Goal: Task Accomplishment & Management: Manage account settings

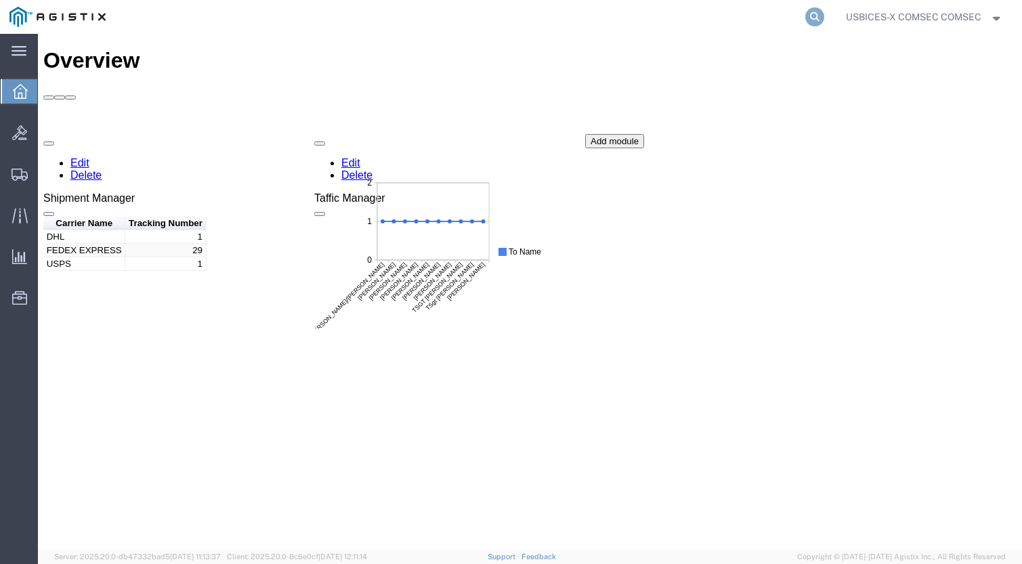
click at [811, 16] on icon at bounding box center [814, 16] width 19 height 19
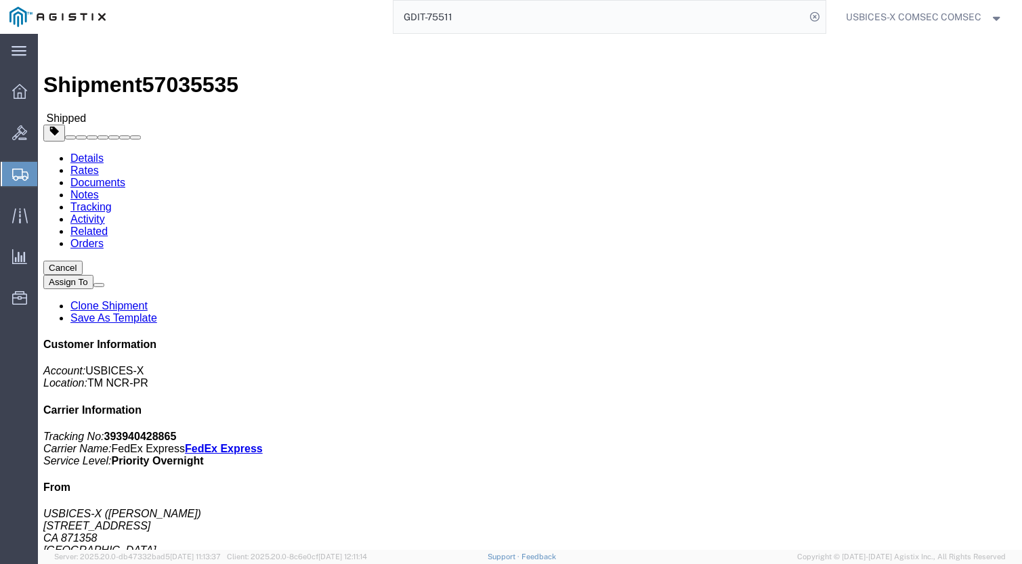
drag, startPoint x: 486, startPoint y: 16, endPoint x: 318, endPoint y: 18, distance: 168.7
click at [318, 18] on div "GDIT-75511" at bounding box center [470, 17] width 711 height 34
type input "57048529"
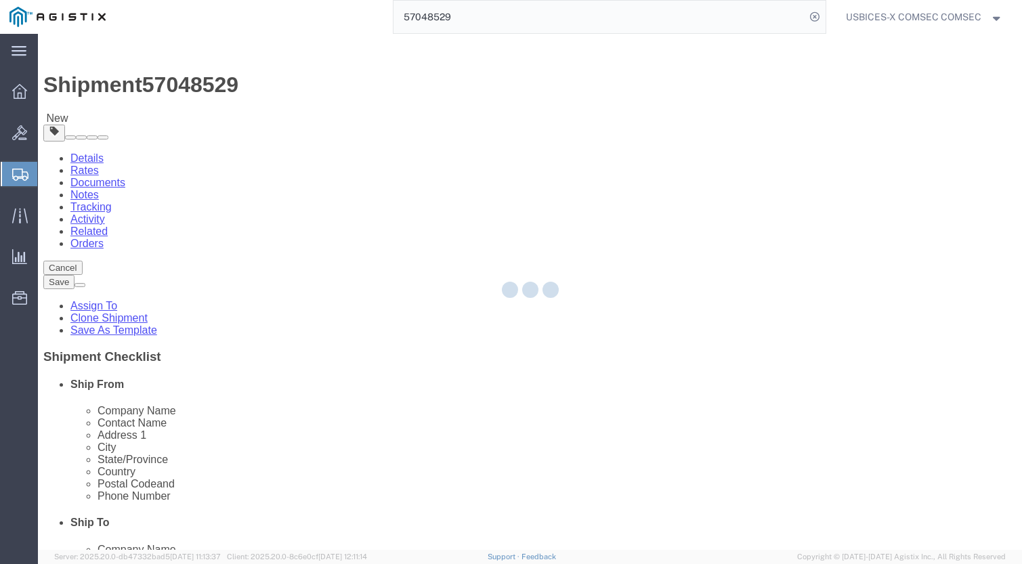
select select "59251"
select select
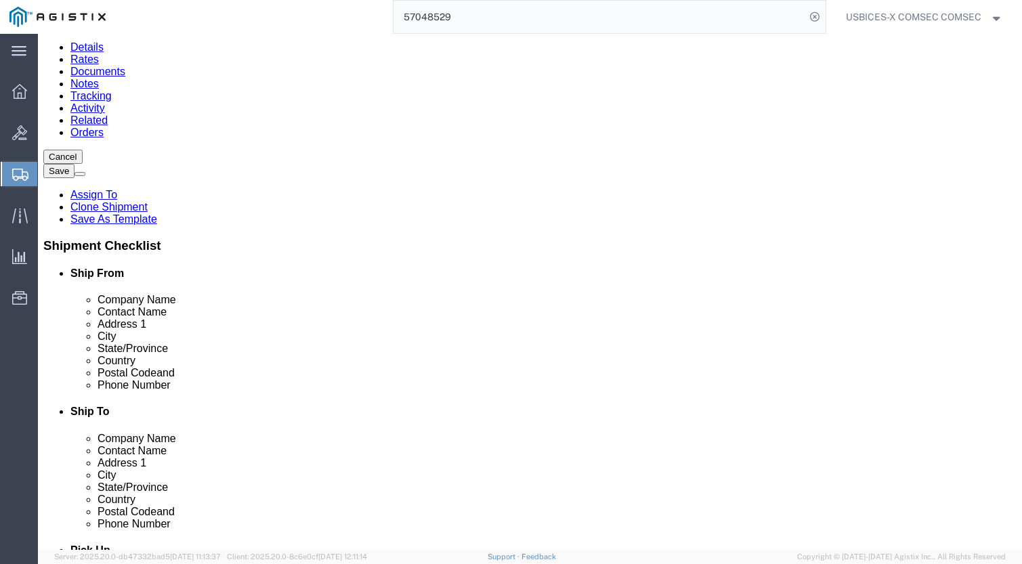
scroll to position [68, 0]
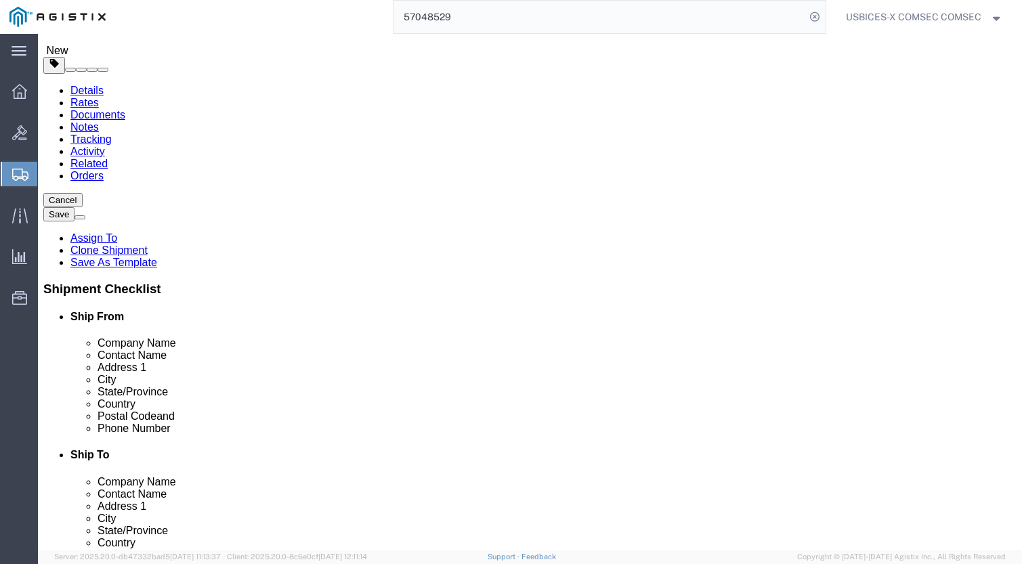
drag, startPoint x: 563, startPoint y: 213, endPoint x: 475, endPoint y: 213, distance: 87.4
click div "Contact Name CA817169 Attn: [PERSON_NAME]"
click input "[PERSON_NAME]"
type input "[PERSON_NAME]"
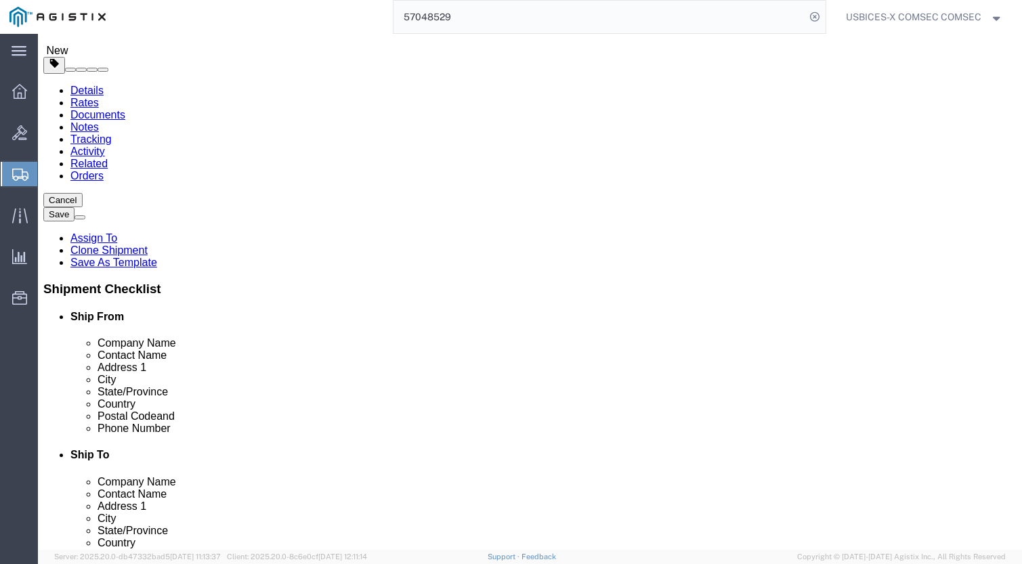
click label "City"
click input "text"
paste input "FX-1GMM 1000 Base-SX Multi Mode Pluggable"
type input "F"
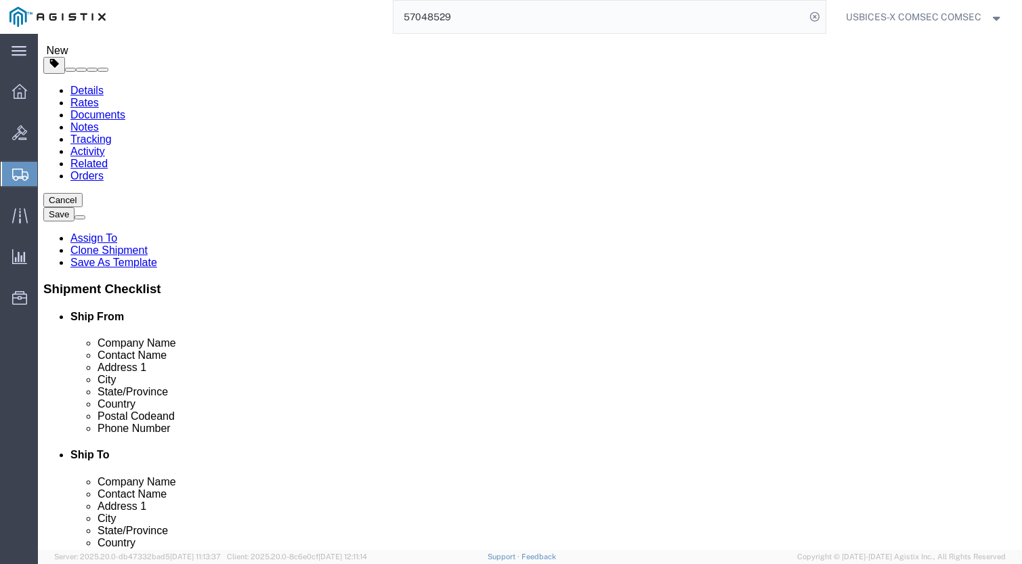
click input "AttN: COMSEC Manager"
type input "Attn: COMSEC Manager"
click input "text"
paste input "[PHONE_NUMBER]"
type input "[PHONE_NUMBER]"
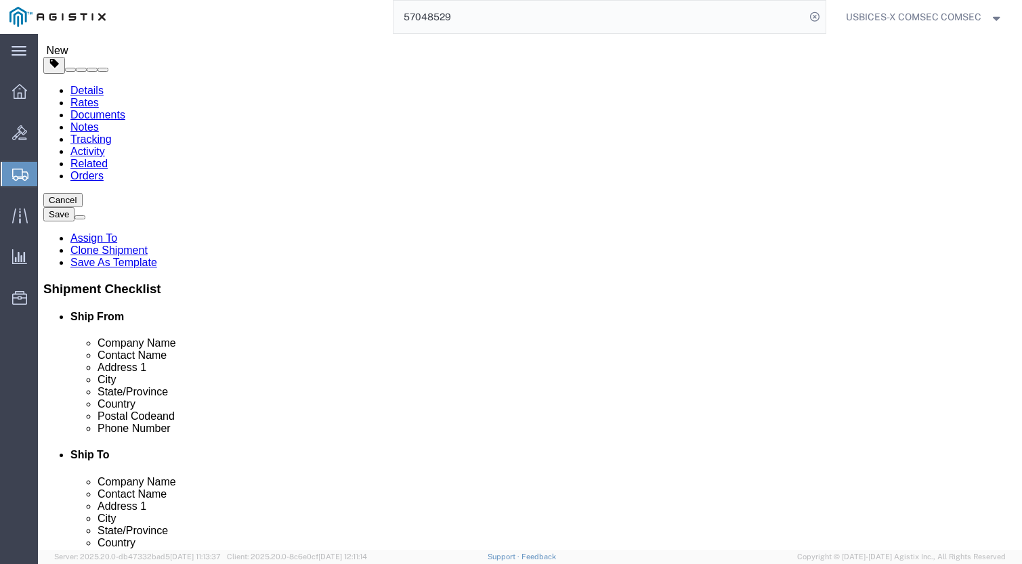
drag, startPoint x: 585, startPoint y: 212, endPoint x: 436, endPoint y: 196, distance: 149.8
click div "Location My Profile Location Master Location [GEOGRAPHIC_DATA] TM [GEOGRAPHIC_D…"
type input "[PERSON_NAME]"
click input "[STREET_ADDRESS]"
type input "[STREET_ADDRESS]"
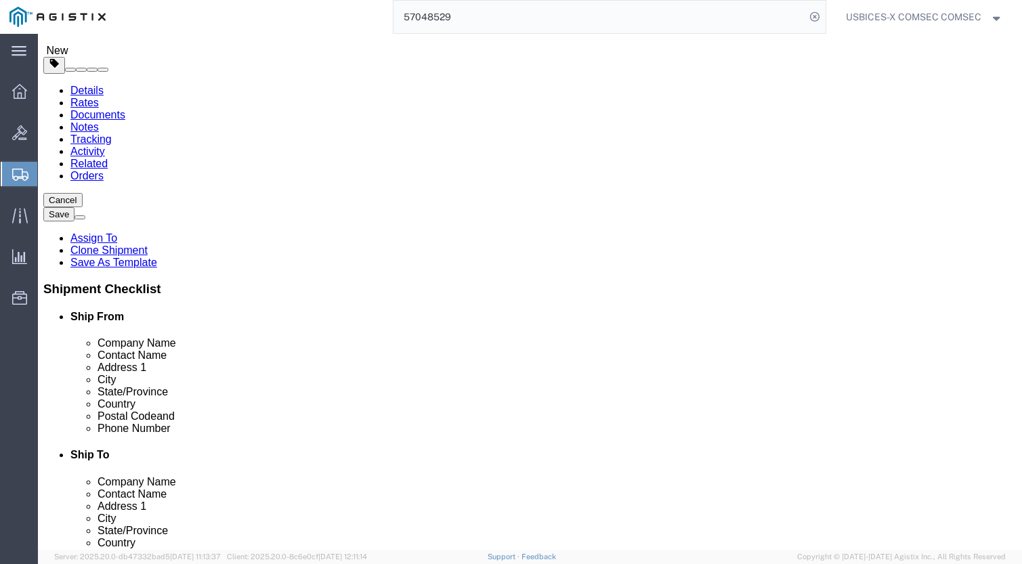
click input "text"
paste input "[PERSON_NAME][EMAIL_ADDRESS][PERSON_NAME][DOMAIN_NAME]"
type input "[PERSON_NAME][EMAIL_ADDRESS][PERSON_NAME][DOMAIN_NAME]"
click input "checkbox"
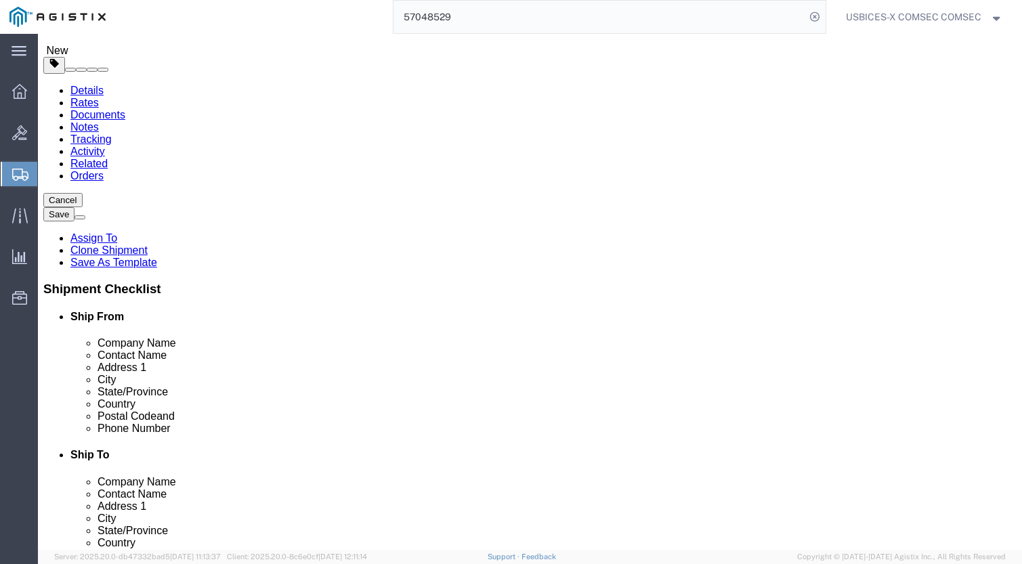
click input "checkbox"
checkbox input "true"
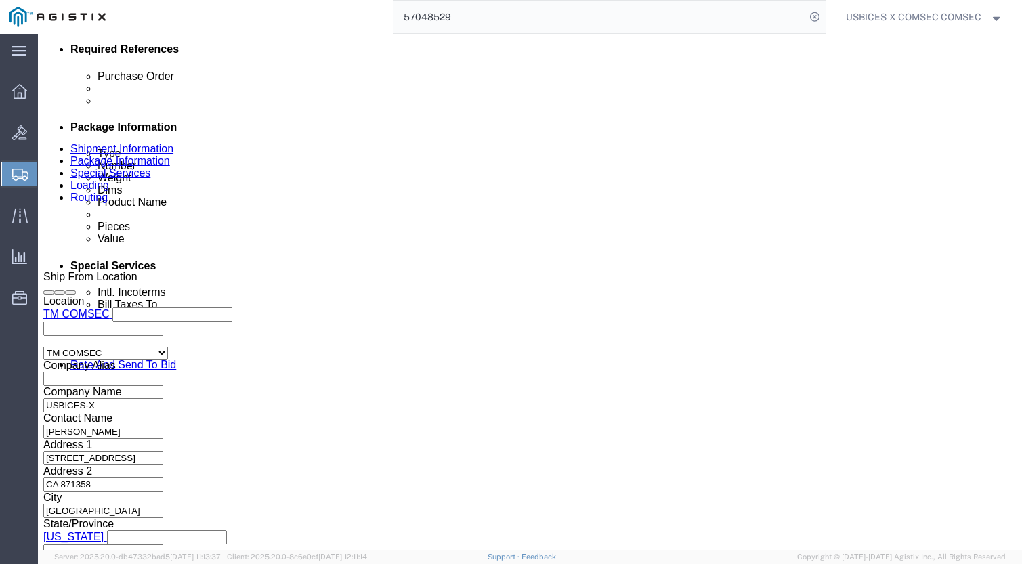
scroll to position [745, 0]
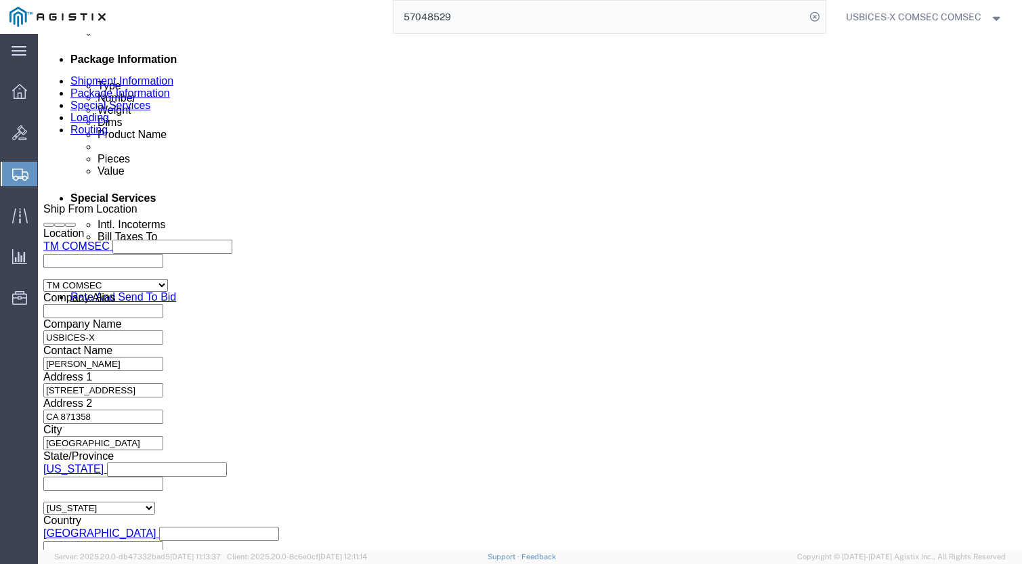
click icon
click button
click div "[DATE] 8:00 AM"
drag, startPoint x: 117, startPoint y: 461, endPoint x: 104, endPoint y: 465, distance: 13.3
click input "1:00 AM"
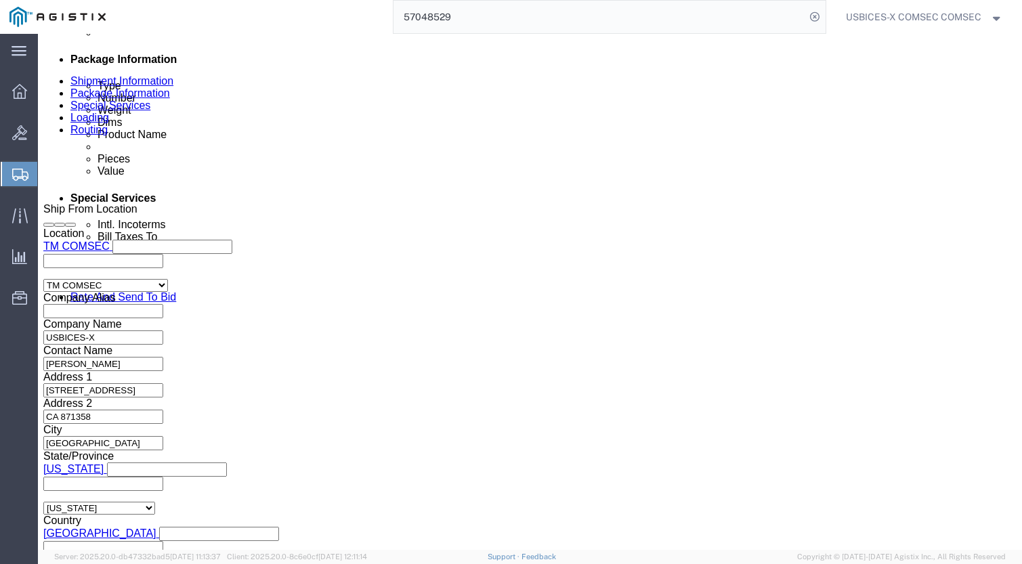
click button "Apply"
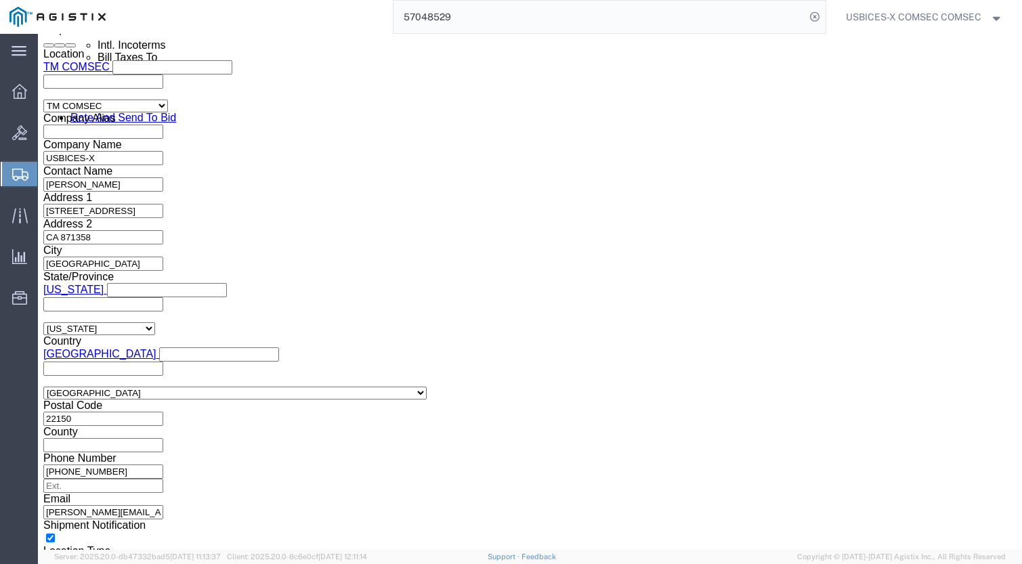
scroll to position [727, 0]
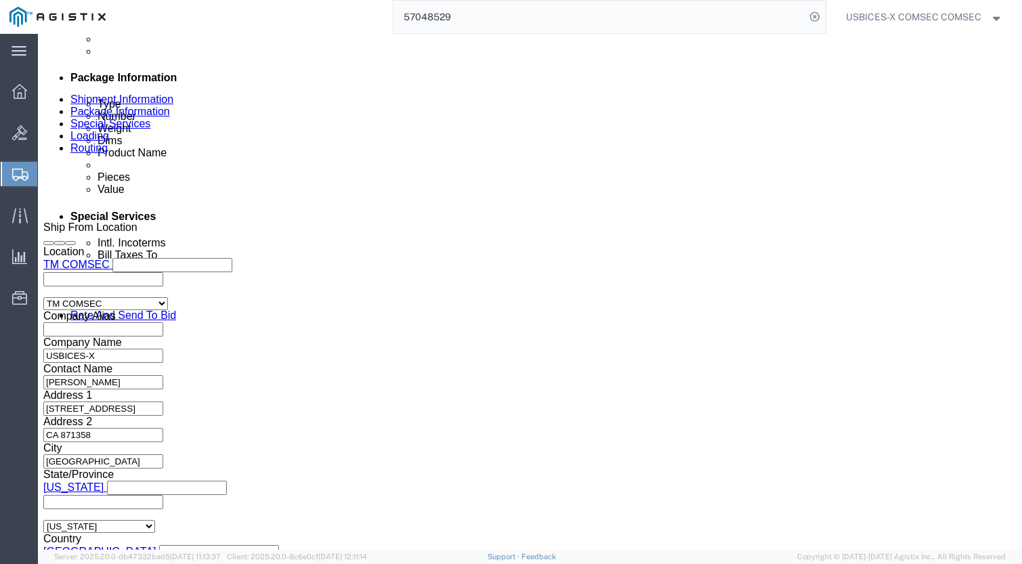
click div "[DATE] 8:00 AM"
type input "1:00 PM"
click button "Apply"
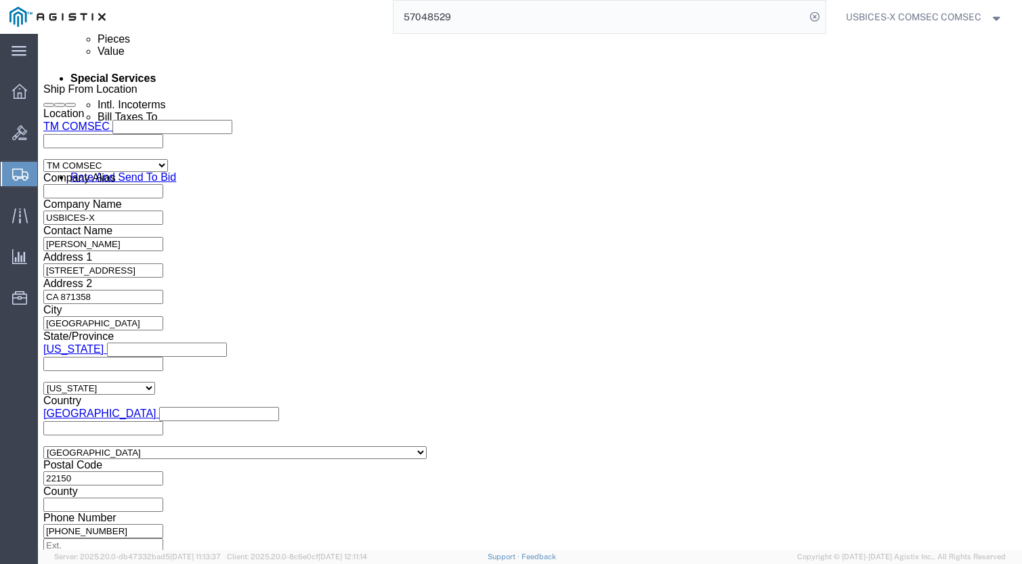
scroll to position [998, 0]
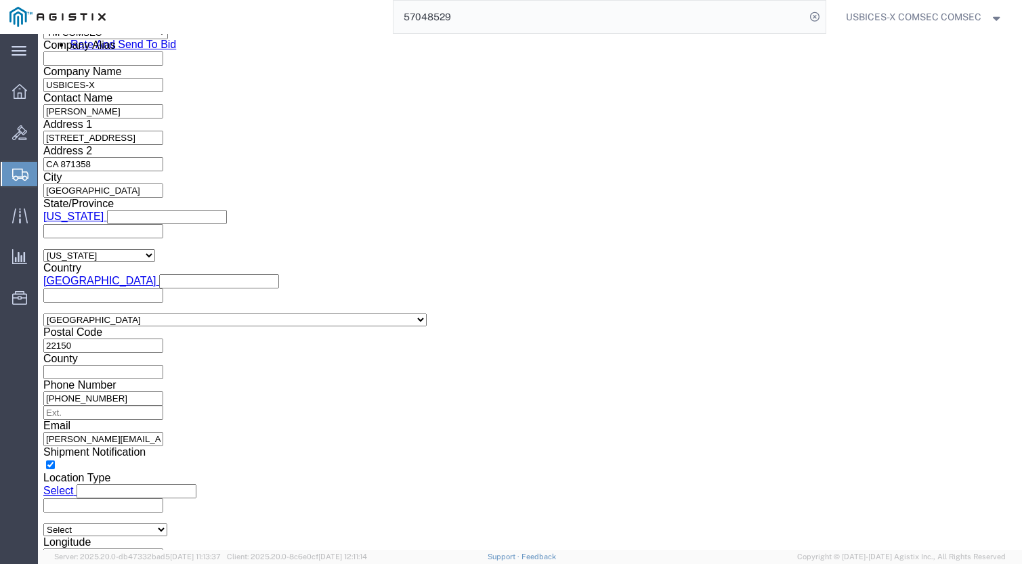
click button "Continue"
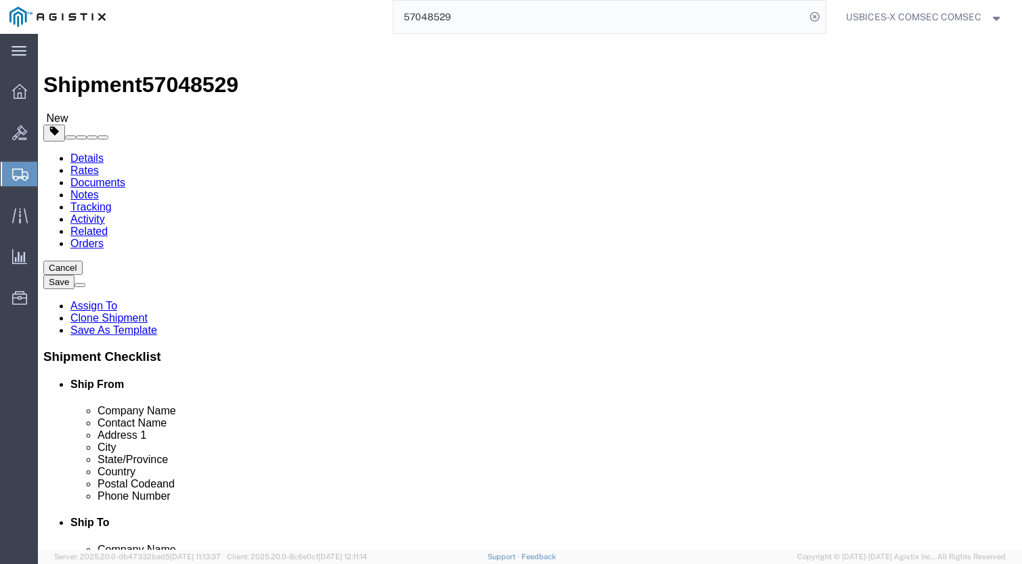
click select "Select Bale(s) Basket(s) Bolt(s) Bottle(s) Buckets Bulk Bundle(s) Can(s) Cardbo…"
select select "MBX"
click select "Select Bale(s) Basket(s) Bolt(s) Bottle(s) Buckets Bulk Bundle(s) Can(s) Cardbo…"
drag, startPoint x: 499, startPoint y: 338, endPoint x: 448, endPoint y: 335, distance: 51.6
click div "Weight Total weight of packages in pounds or kilograms 0.50 Select kgs lbs Ship…"
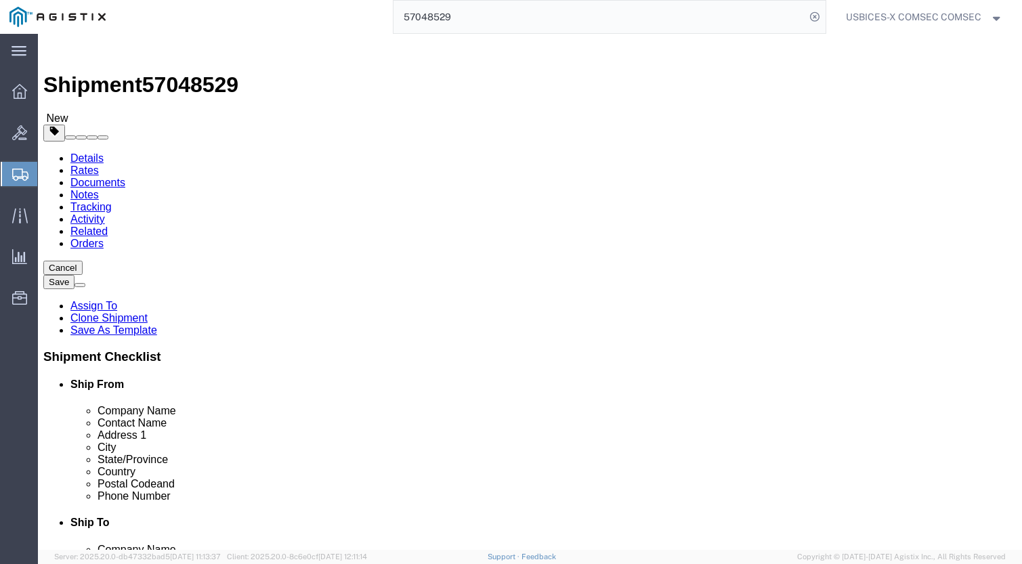
type input "1"
click p "FTR CIK"
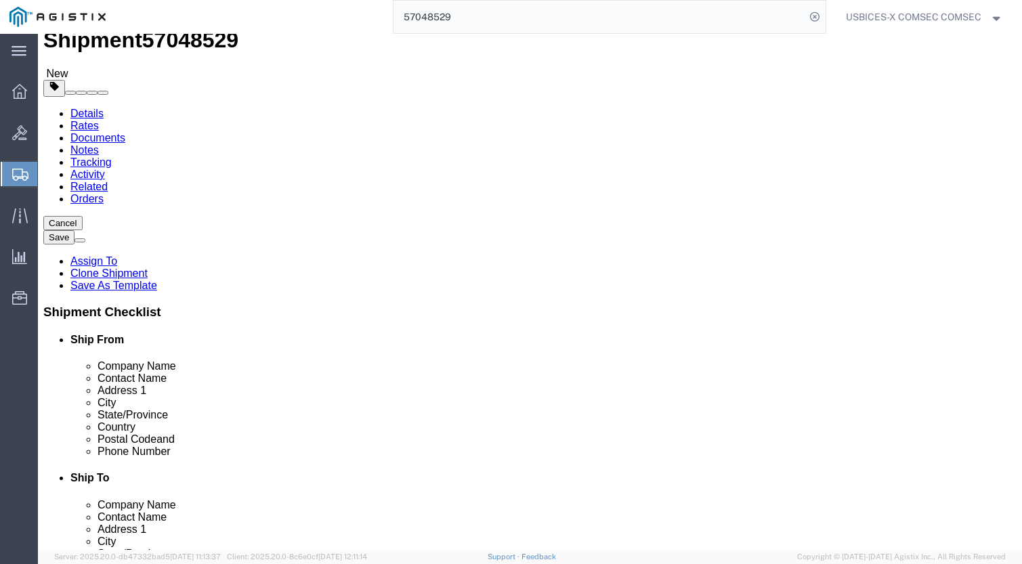
scroll to position [68, 0]
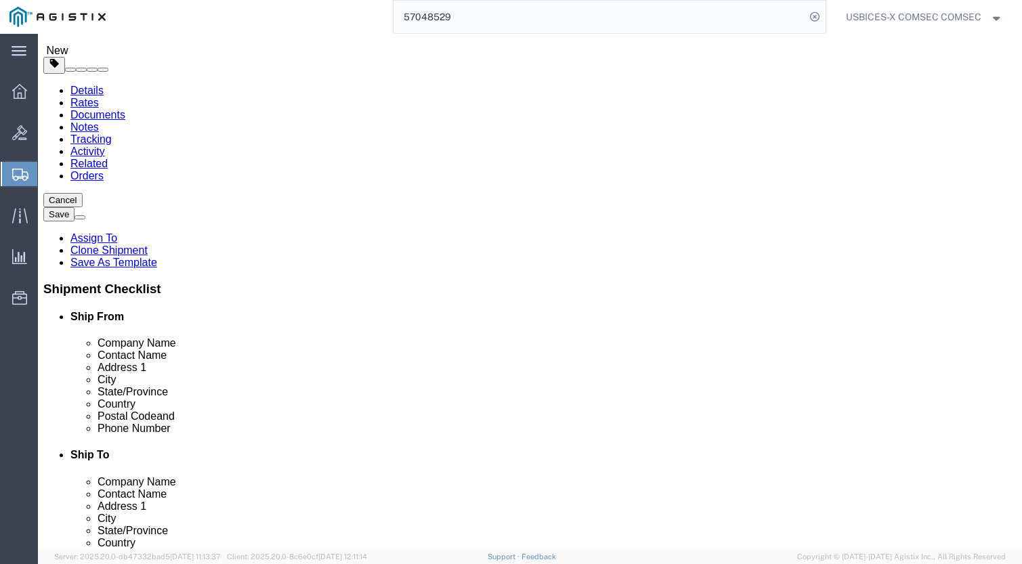
click select "Select Bale(s) Basket(s) Bolt(s) Bottle(s) Buckets Bulk Bundle(s) Can(s) Cardbo…"
select select "MBX"
click select "Select Bale(s) Basket(s) Bolt(s) Bottle(s) Buckets Bulk Bundle(s) Can(s) Cardbo…"
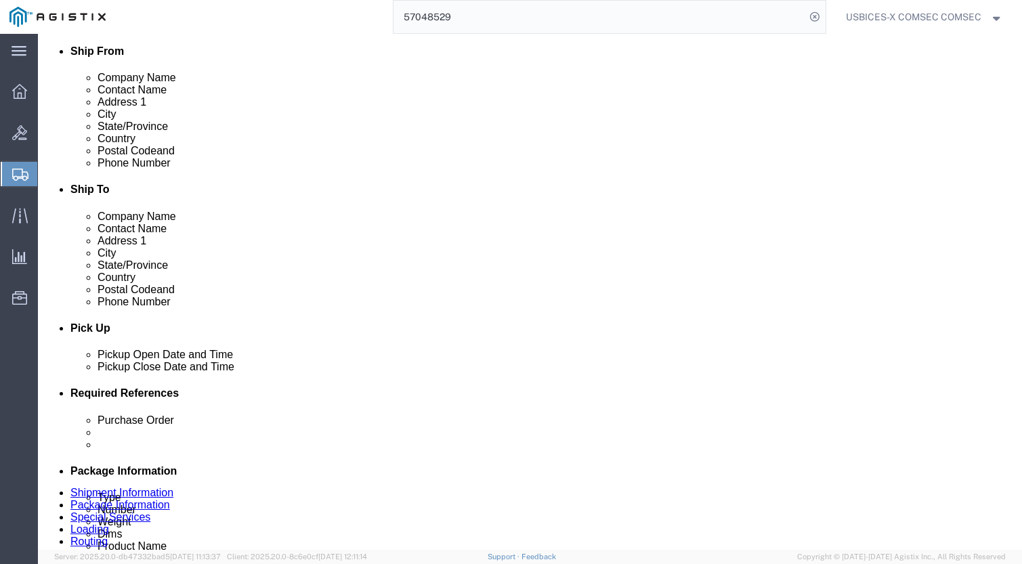
scroll to position [339, 0]
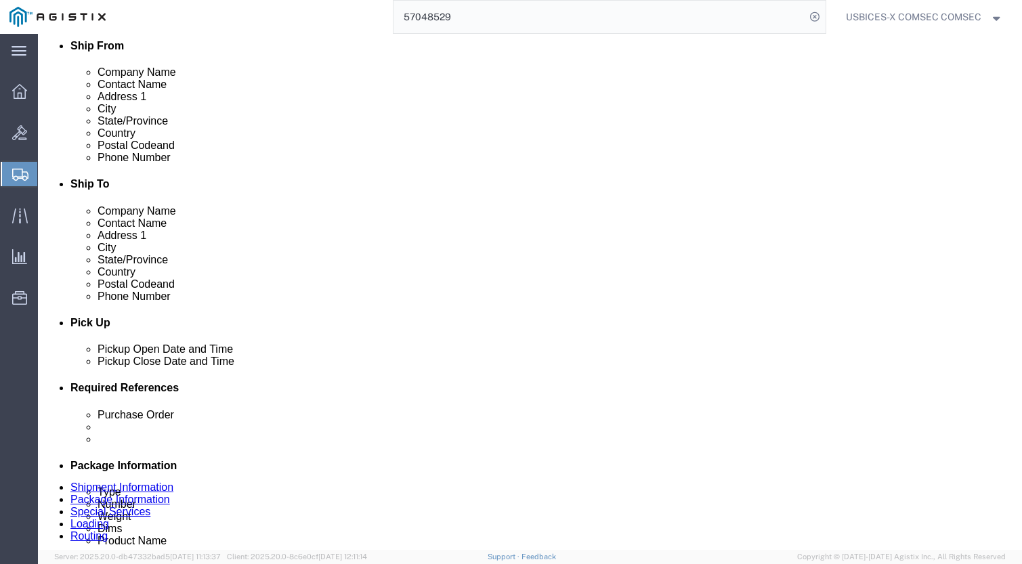
click dd
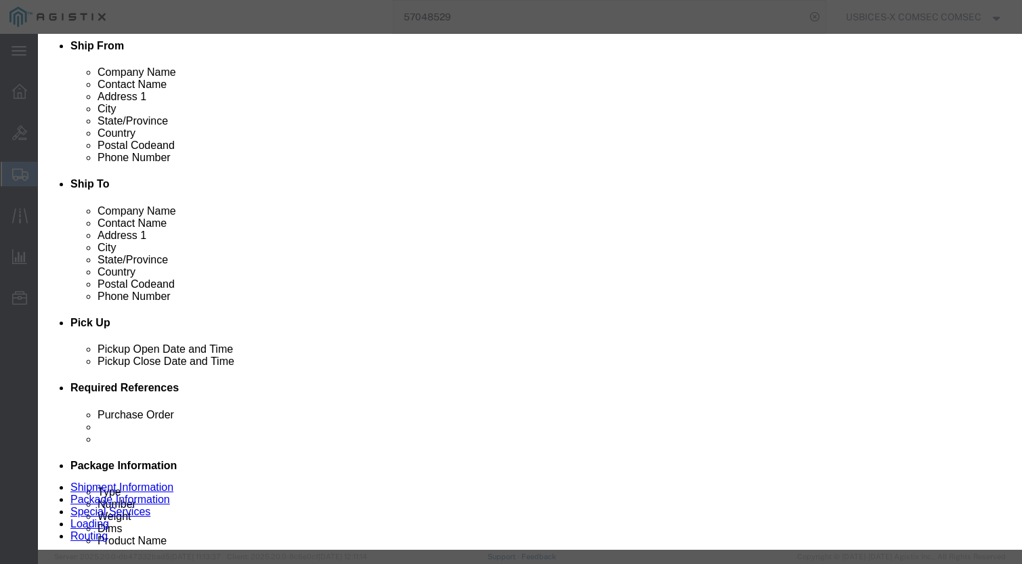
checkbox input "true"
click input "text"
type input "KG175F031594"
click input "text"
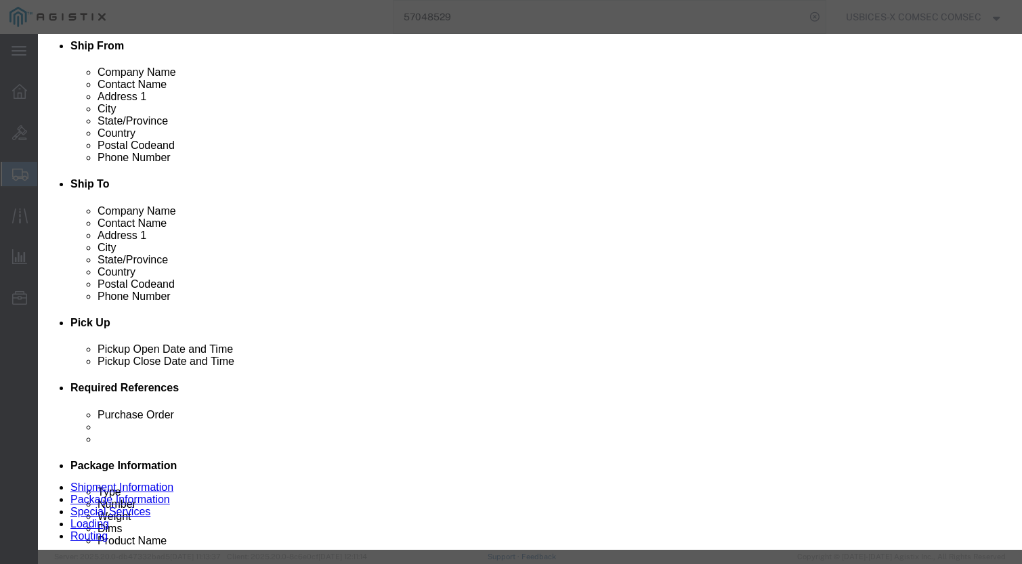
type input "19450"
click textarea "FX100"
drag, startPoint x: 318, startPoint y: 326, endPoint x: 210, endPoint y: 312, distance: 109.3
click div "Product Name KG 175F Pieces 1.00 Select Bag Barrels 100Board Feet Bottle Box Bl…"
type textarea "GDIT-"
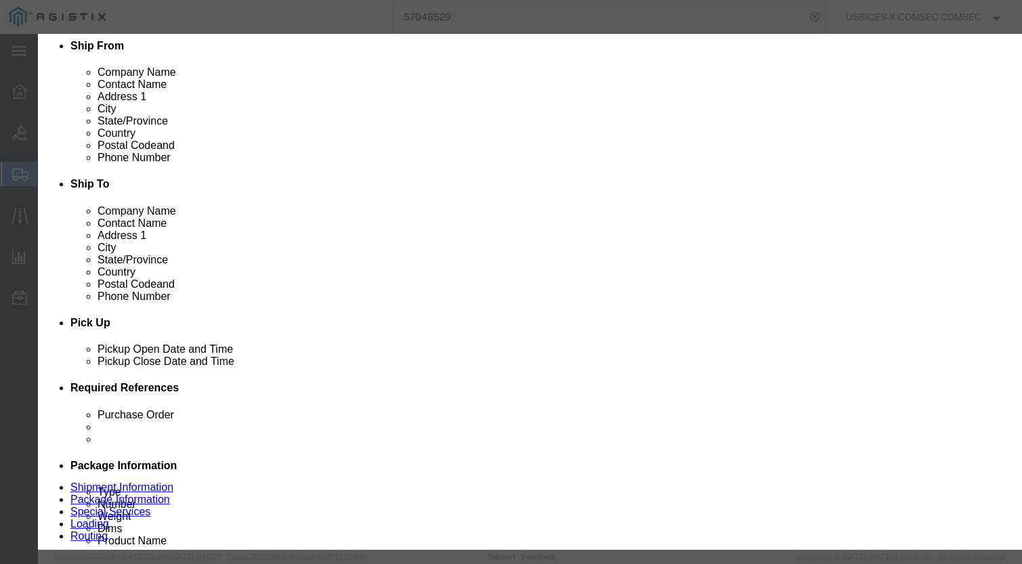
click input "checkbox"
checkbox input "false"
click textarea "FX100"
drag, startPoint x: 296, startPoint y: 326, endPoint x: 173, endPoint y: 320, distance: 122.7
click div "Notes FX100"
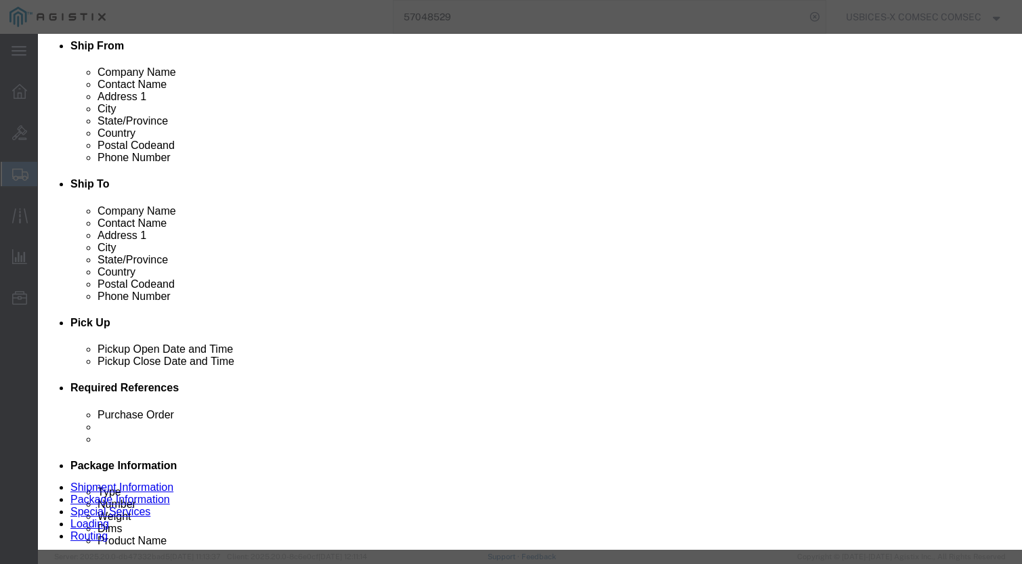
click textarea "Encryptor"
type textarea "Encryptor // FX1G-SM"
click button "Save & Close"
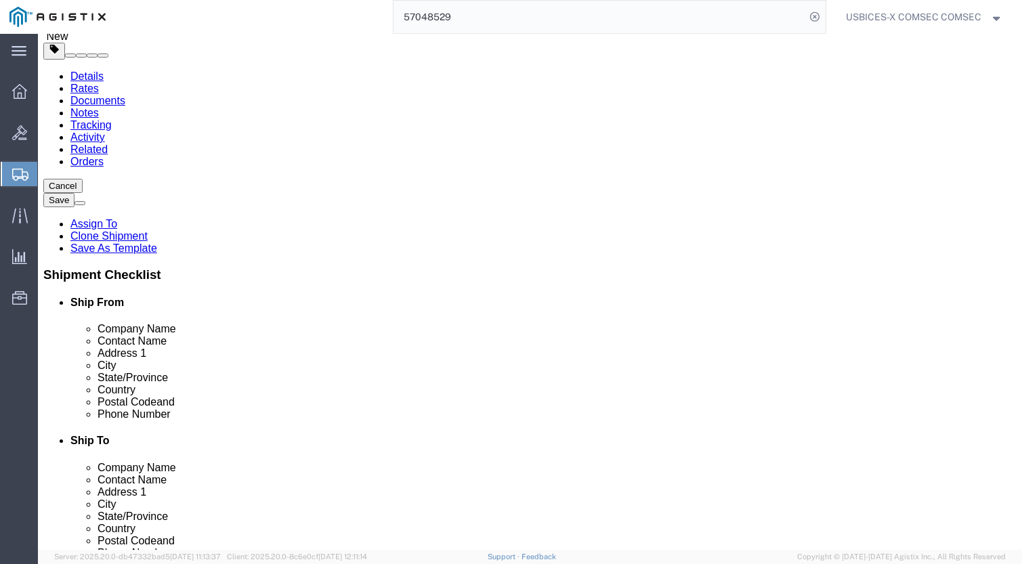
scroll to position [0, 0]
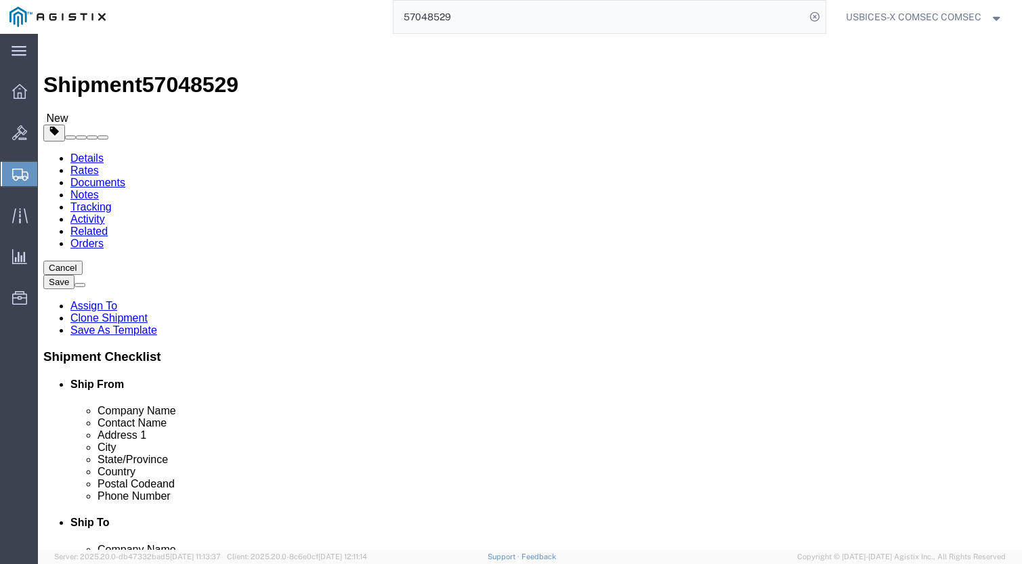
click dd "1.00 Each"
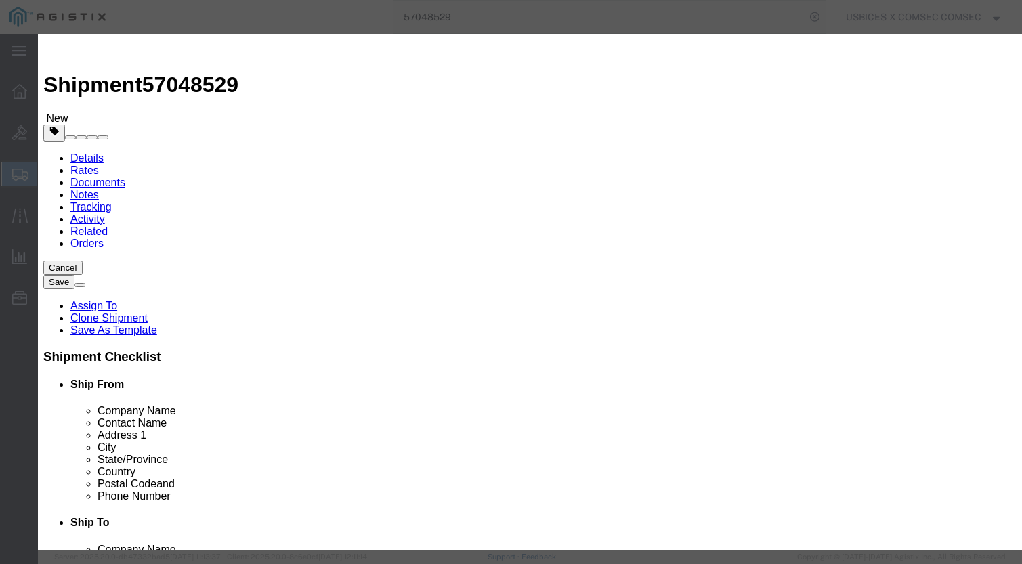
drag, startPoint x: 287, startPoint y: 131, endPoint x: 212, endPoint y: 138, distance: 74.9
click div "Pieces 1.00 Select Bag Barrels 100Board Feet Bottle Box Blister Pack Carats Can…"
type input "4"
type input "8000"
click textarea
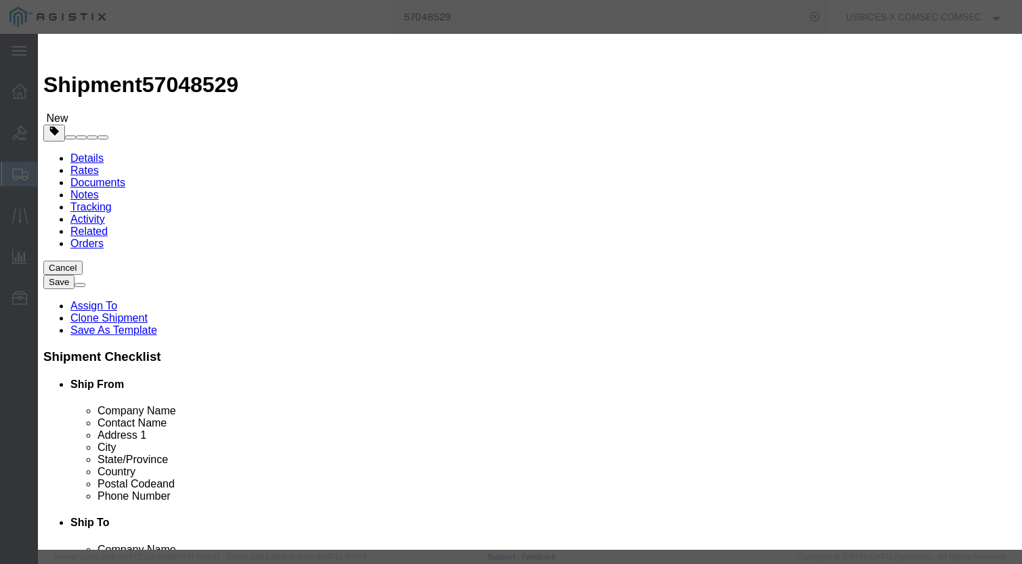
click button "Save & Close"
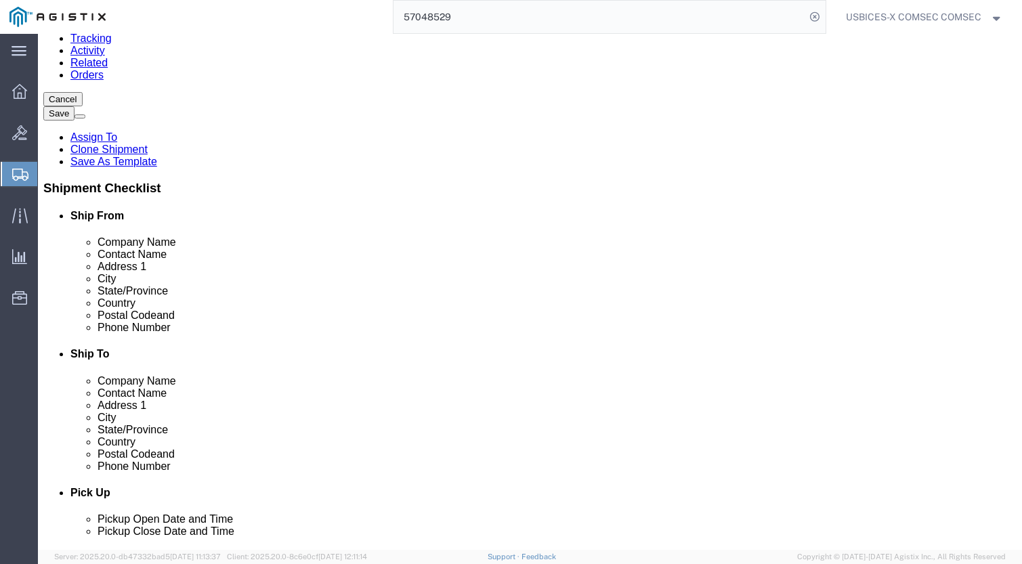
scroll to position [203, 0]
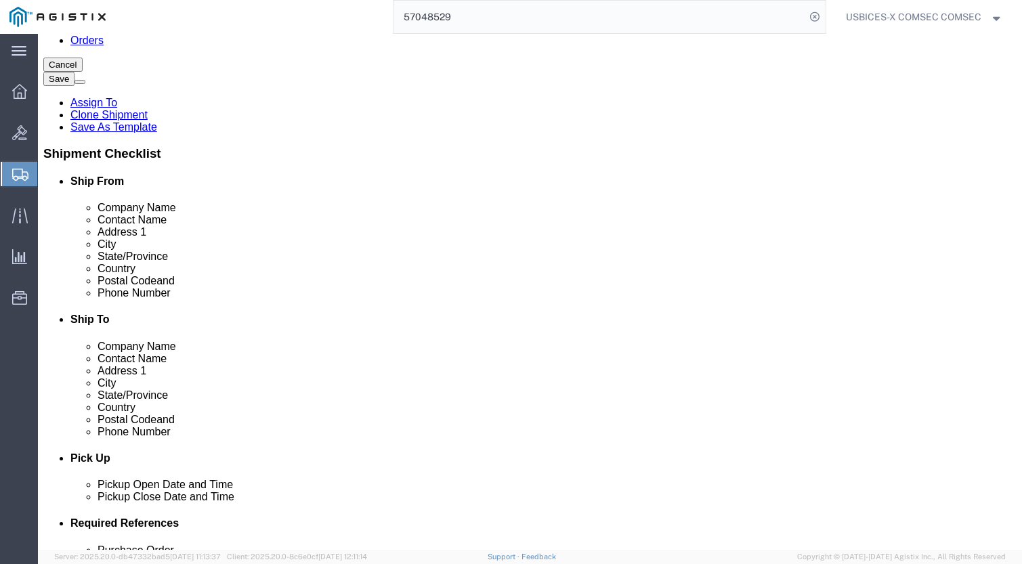
click dd "2000.00 USD"
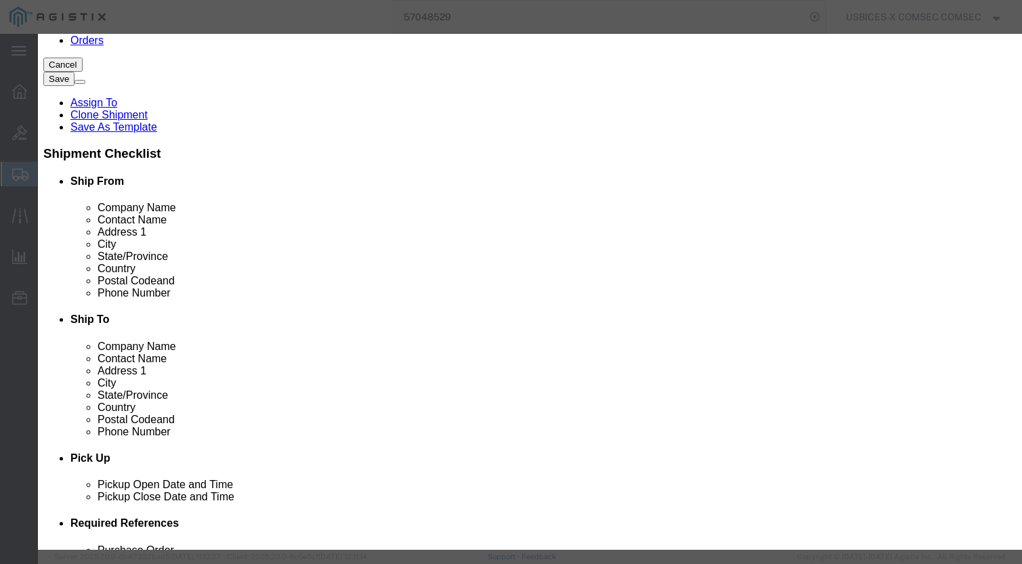
drag, startPoint x: 282, startPoint y: 128, endPoint x: 242, endPoint y: 127, distance: 40.0
click div "1.00"
type input "7"
type input "14000"
drag, startPoint x: 628, startPoint y: 194, endPoint x: 624, endPoint y: 203, distance: 8.8
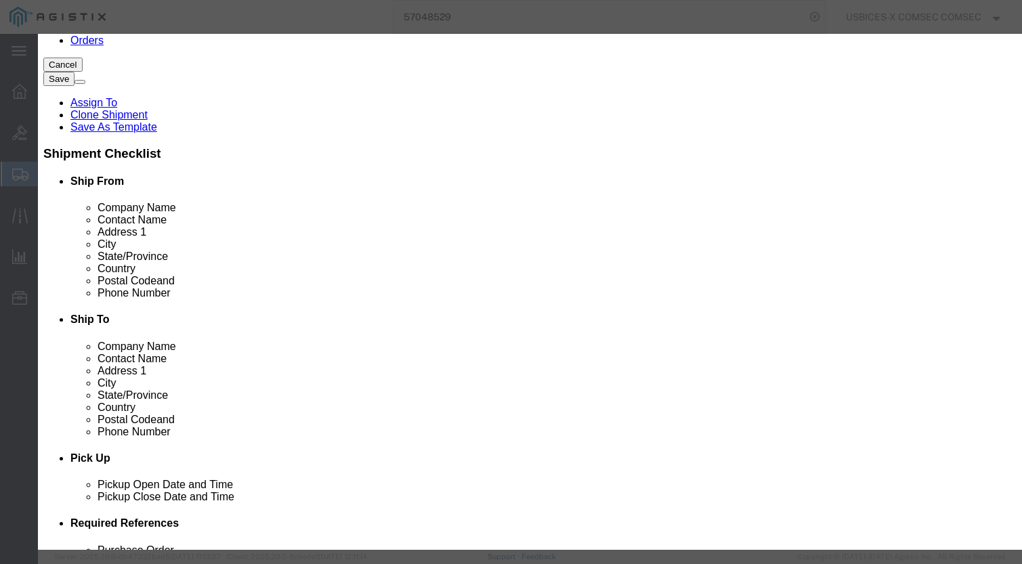
click input "text"
type input "KG175F031594, 255x-2346, 250x-25851, 25865, 175GS-2117921214, 22002"
click textarea
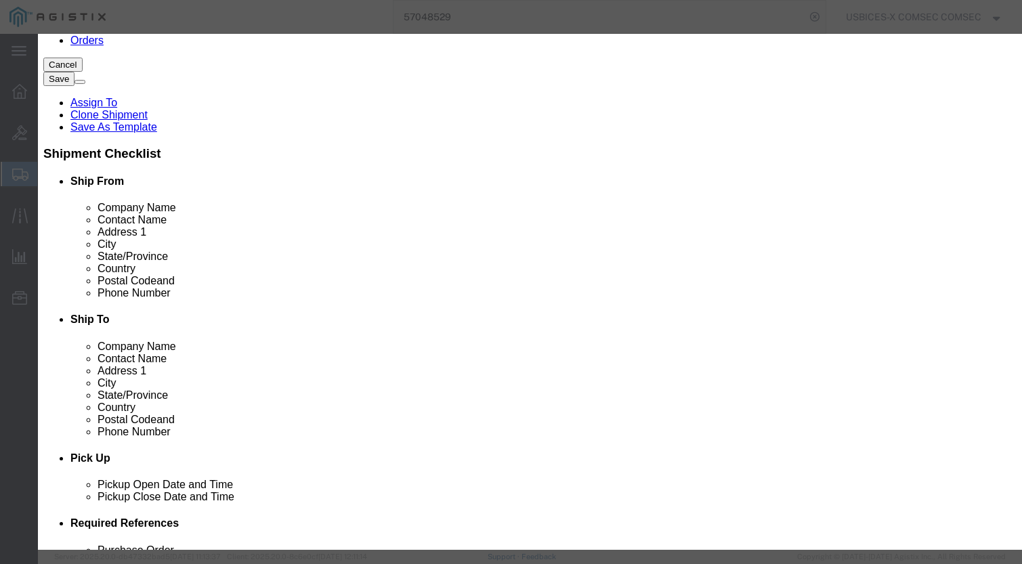
type textarea "Multi-PO"
click button "Save & Close"
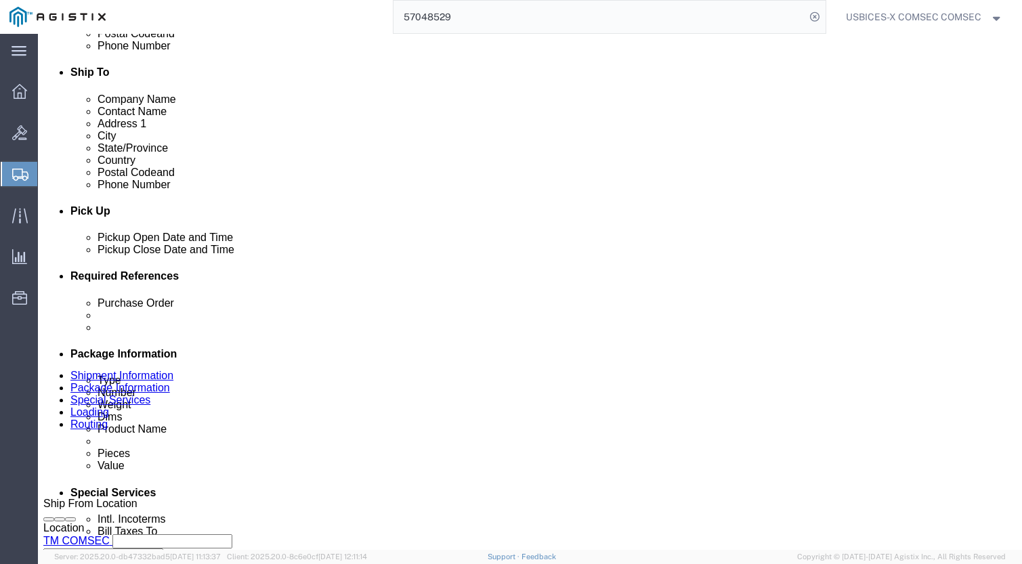
scroll to position [474, 0]
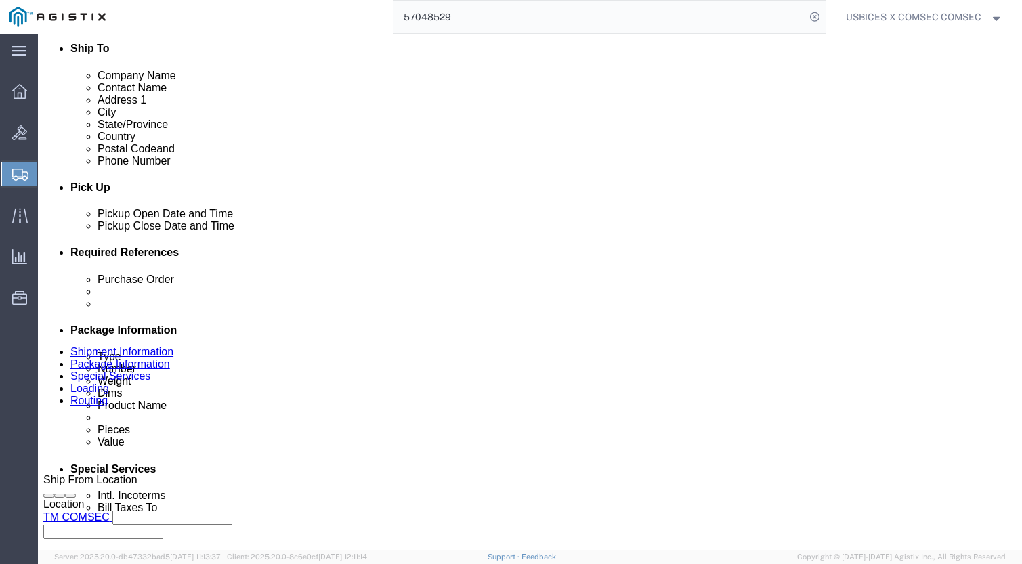
click dd "1.00 Each"
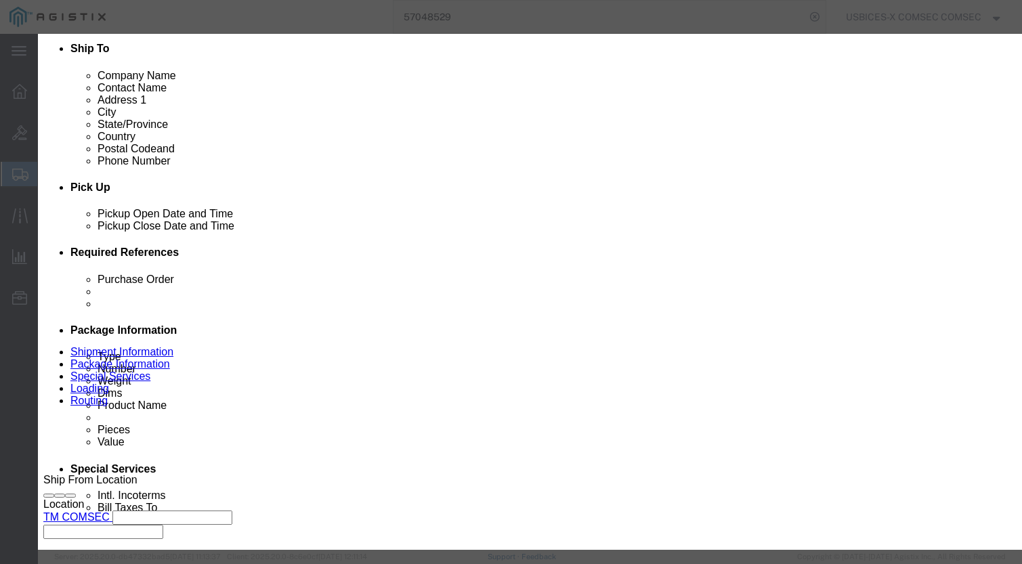
checkbox input "true"
drag, startPoint x: 290, startPoint y: 126, endPoint x: 216, endPoint y: 127, distance: 73.8
click div "Pieces Number of pieces inside all the packages 1.00 Select Bag Barrels 100Boar…"
type input "2"
type input "18600"
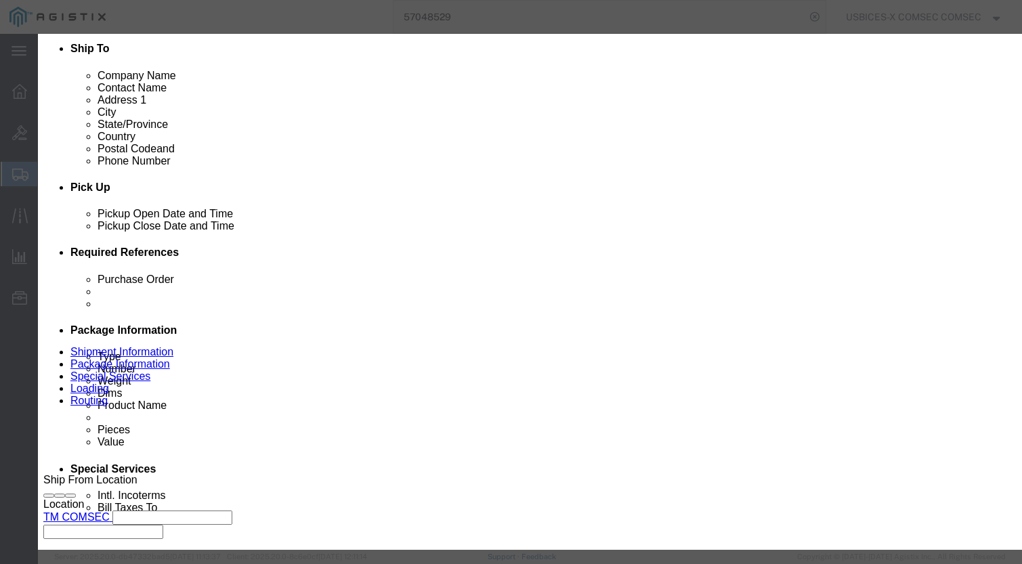
click textarea
click input "checkbox"
checkbox input "false"
click input "text"
type input "25851, 25865 and 2346"
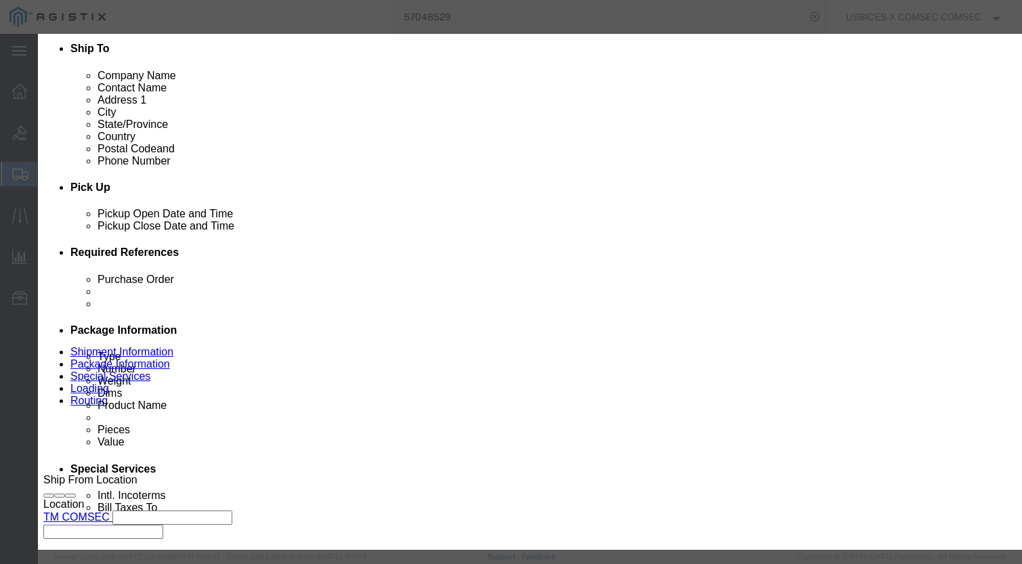
click button "Save & Close"
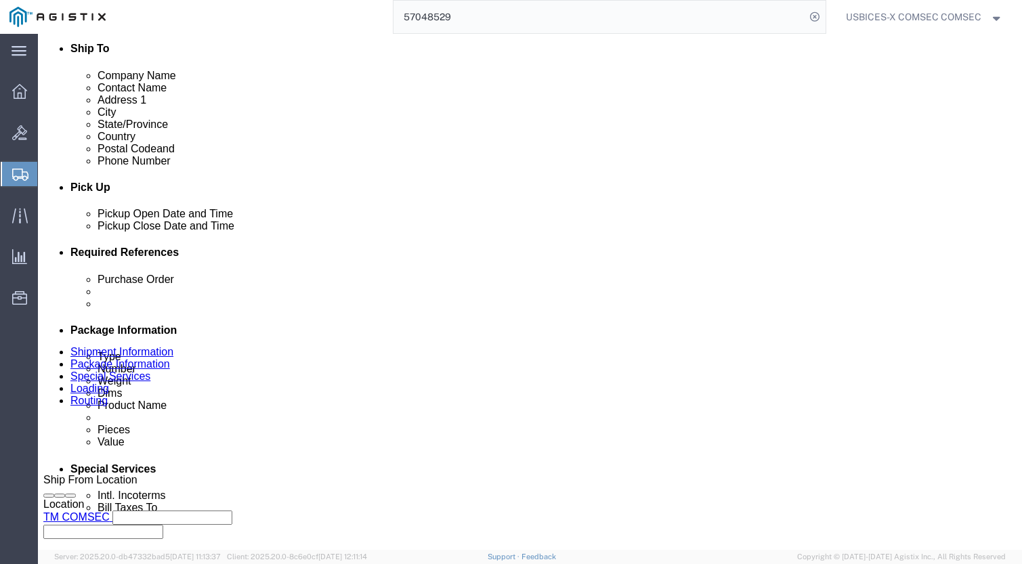
click dd "18600.00 USD"
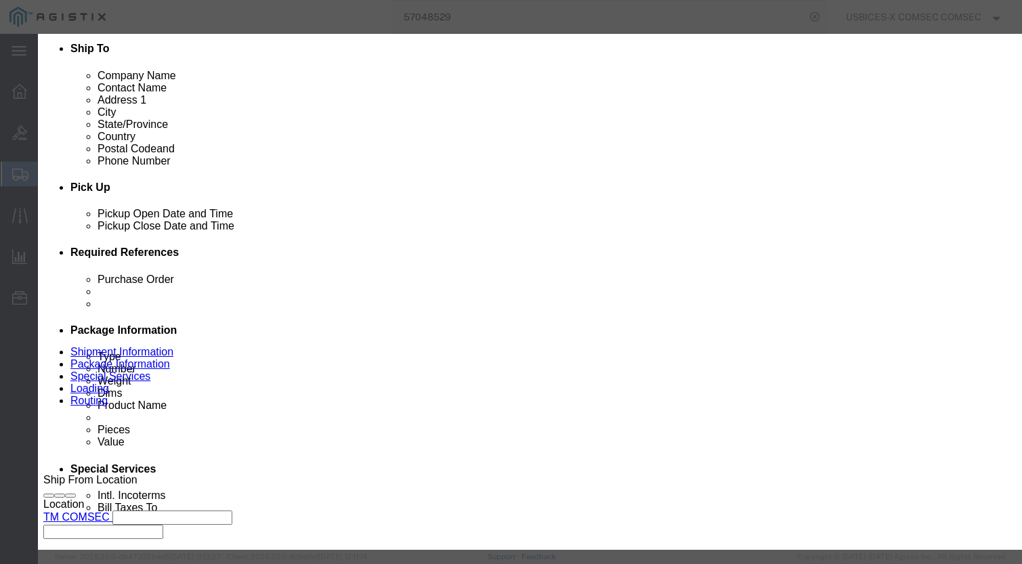
drag, startPoint x: 738, startPoint y: 194, endPoint x: 677, endPoint y: 194, distance: 60.3
click input "25851, 25865 and 2346"
type input "25851, 25865"
click button "Save & Close"
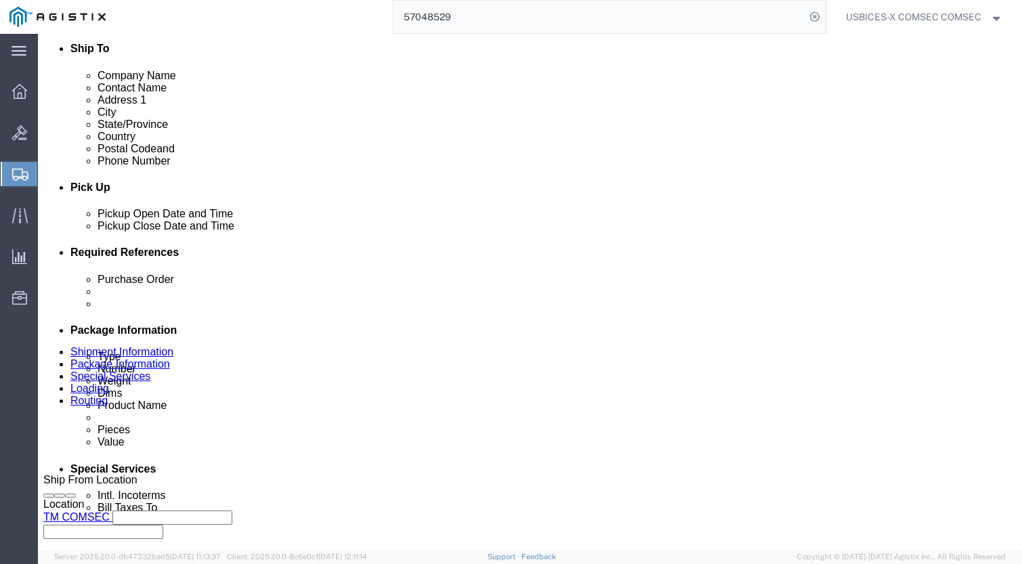
click dd "19690.00 USD"
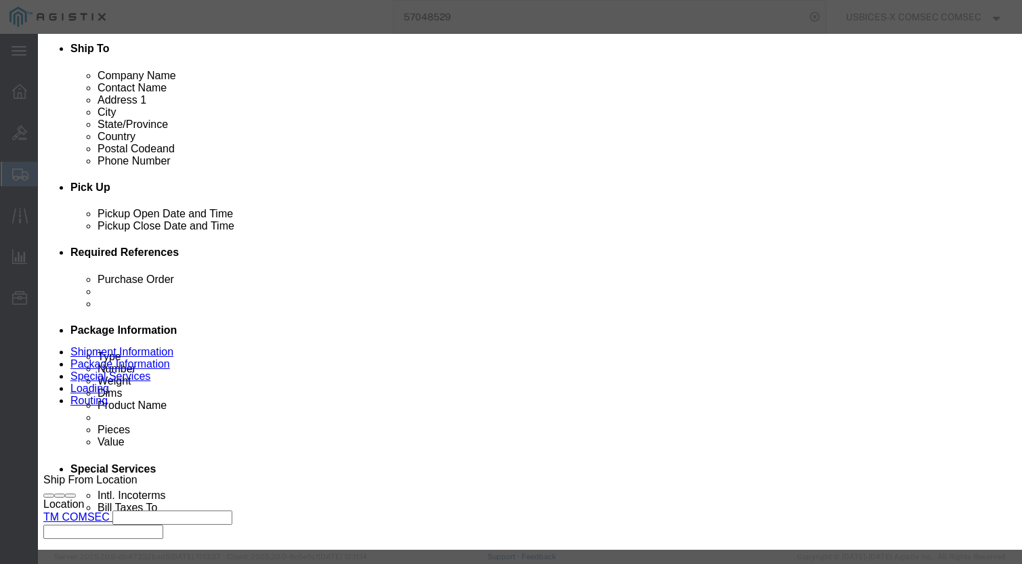
checkbox input "true"
click input "text"
paste input "and 2346"
drag, startPoint x: 641, startPoint y: 195, endPoint x: 584, endPoint y: 195, distance: 57.6
click div "Serial and 2346"
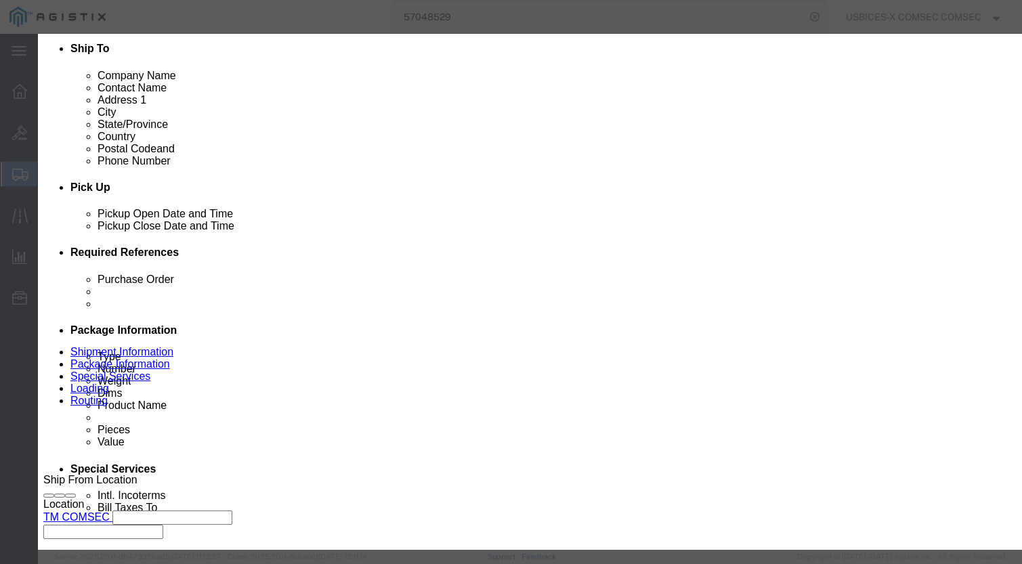
type input "2346"
drag, startPoint x: 253, startPoint y: 414, endPoint x: 295, endPoint y: 414, distance: 42.0
click input "checkbox"
checkbox input "false"
click button "Save & Close"
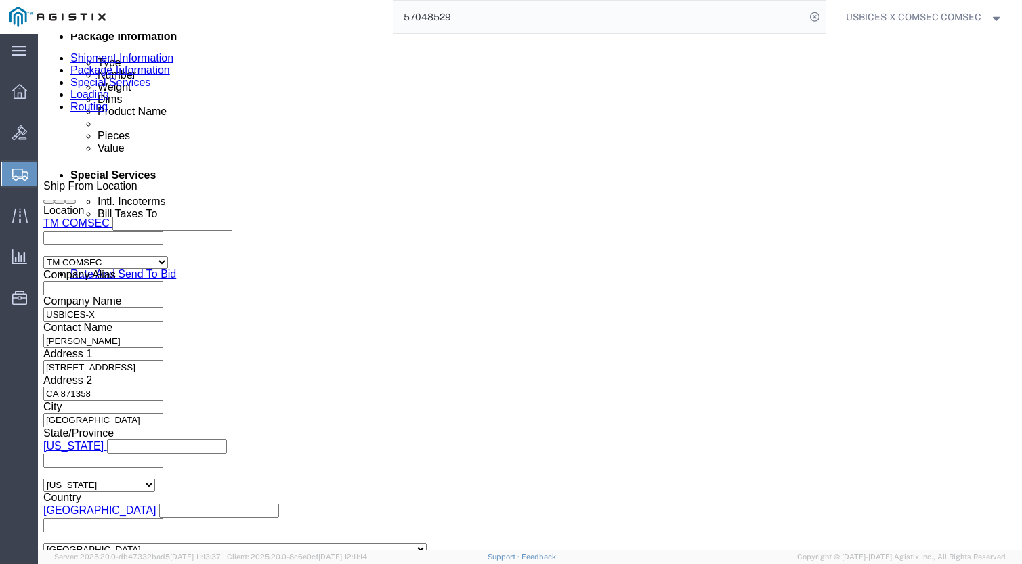
scroll to position [809, 0]
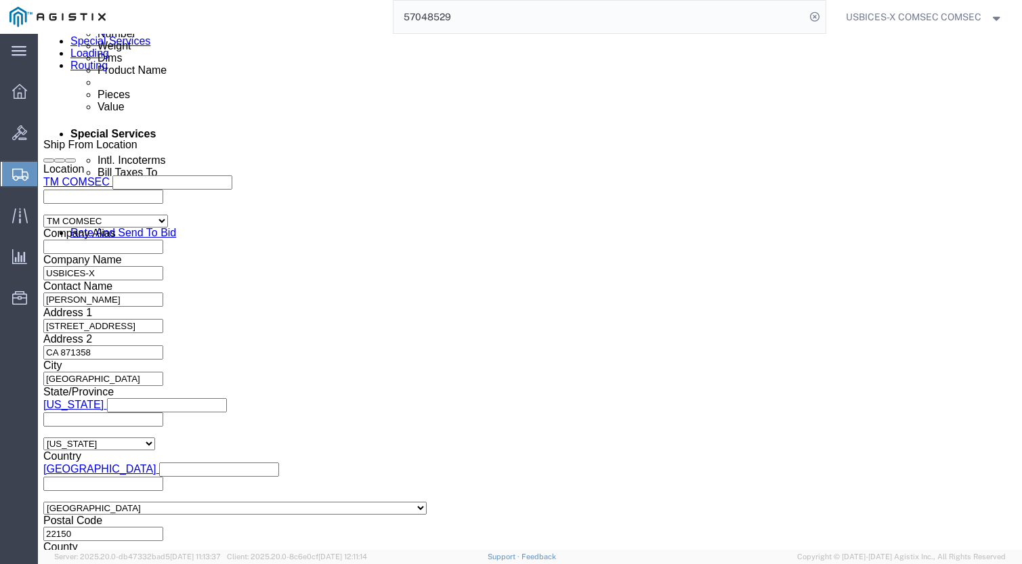
click dd "2.00 Each"
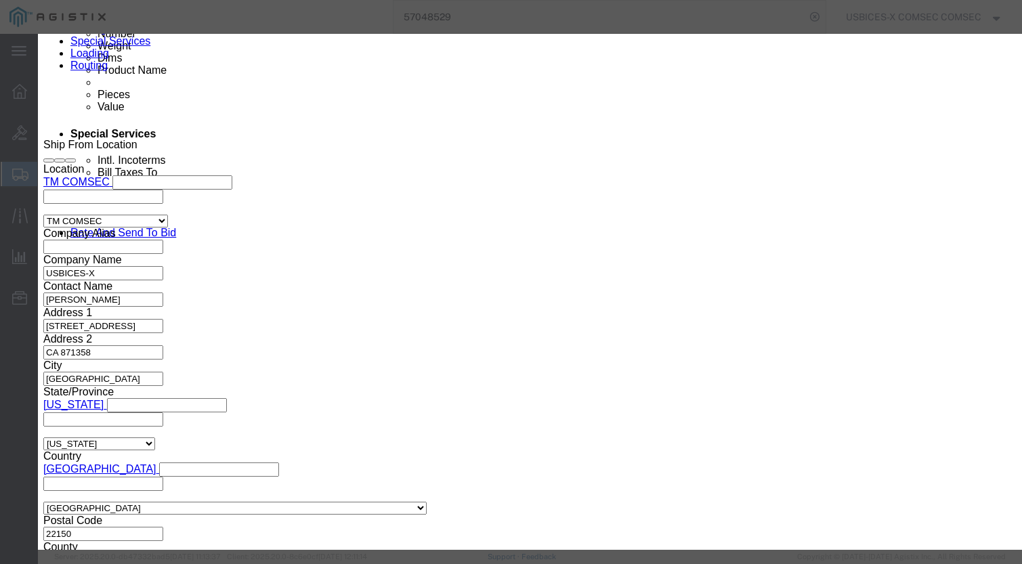
checkbox input "true"
drag, startPoint x: 286, startPoint y: 127, endPoint x: 156, endPoint y: 127, distance: 129.4
click div "Pieces 2.00 Select Bag Barrels 100Board Feet Bottle Box Blister Pack Carats Can…"
type input "3"
type input "62700"
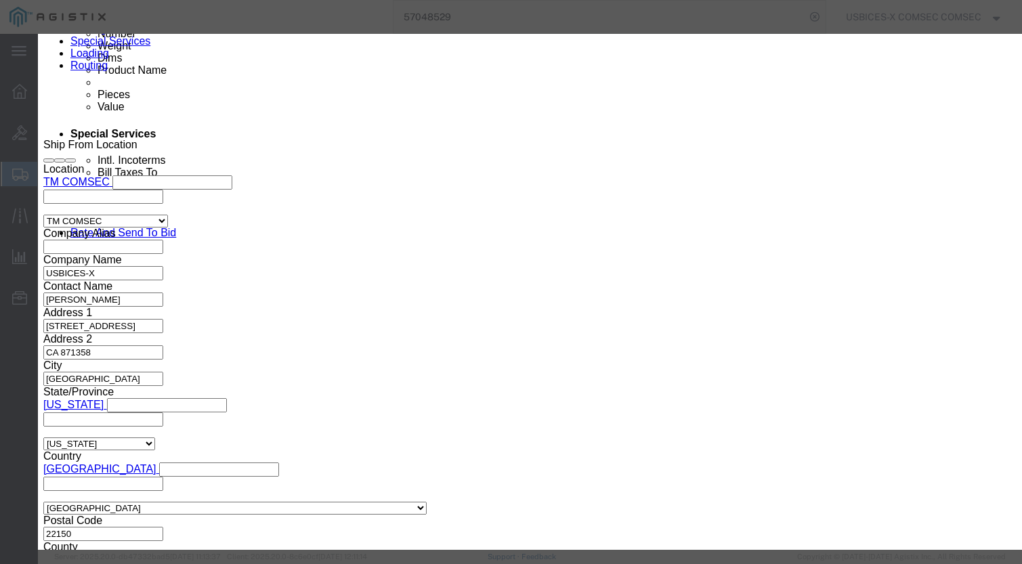
click input "checkbox"
checkbox input "false"
click input "text"
click input "21179, 21214, 22002"
type input "21179, 21214, and 22002"
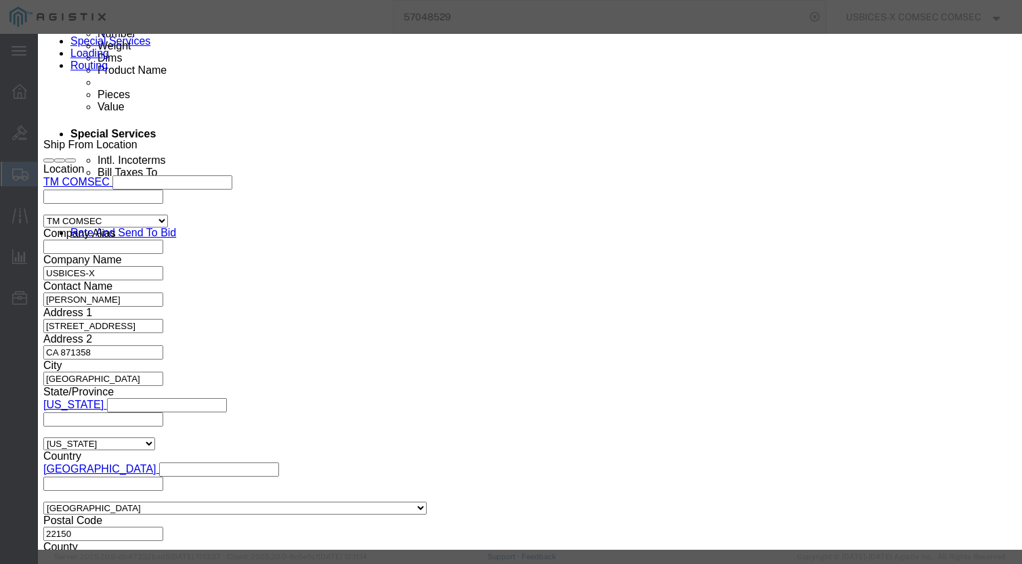
click button "Save & Close"
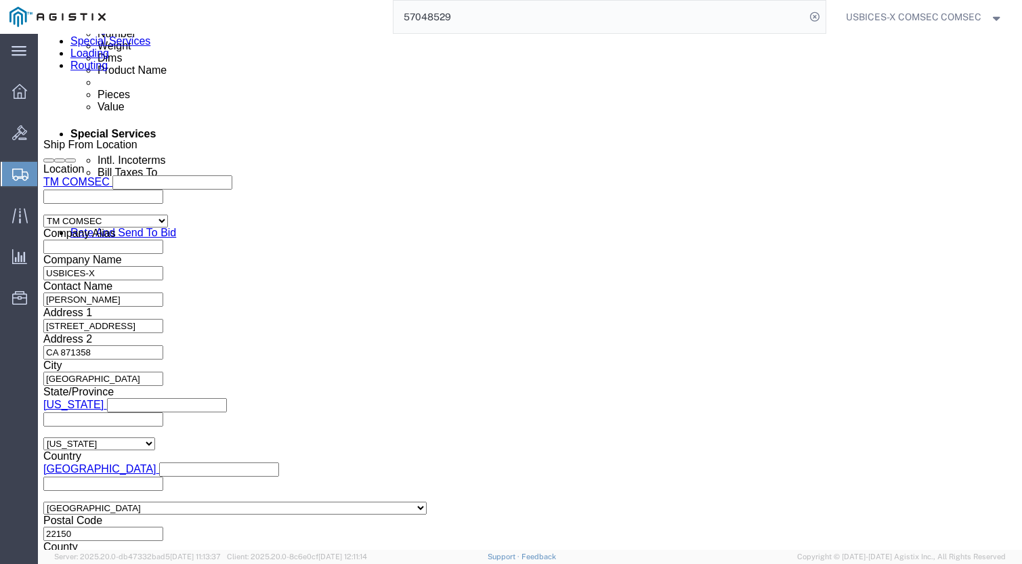
click button "Save"
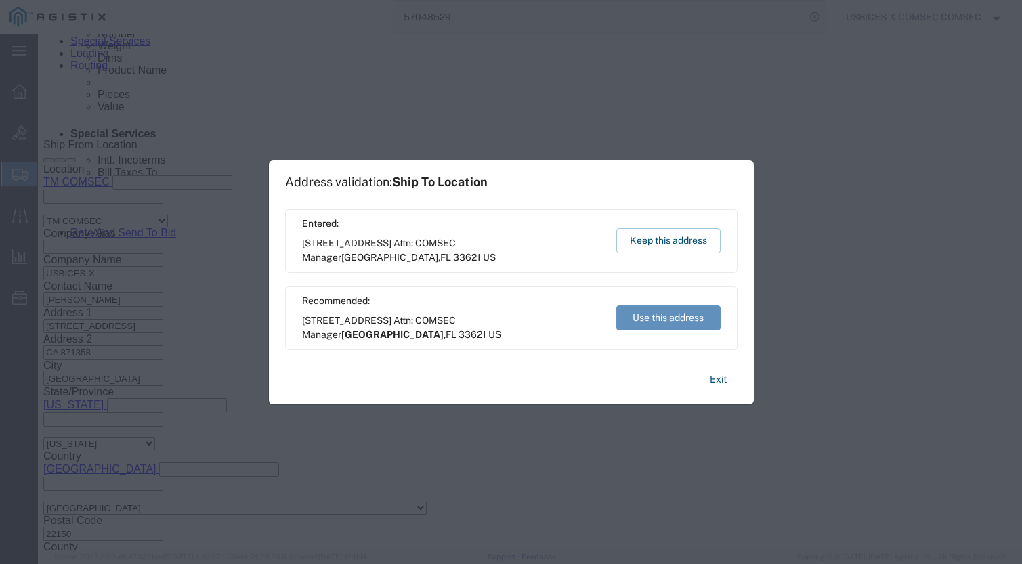
click at [657, 318] on button "Use this address" at bounding box center [668, 317] width 104 height 25
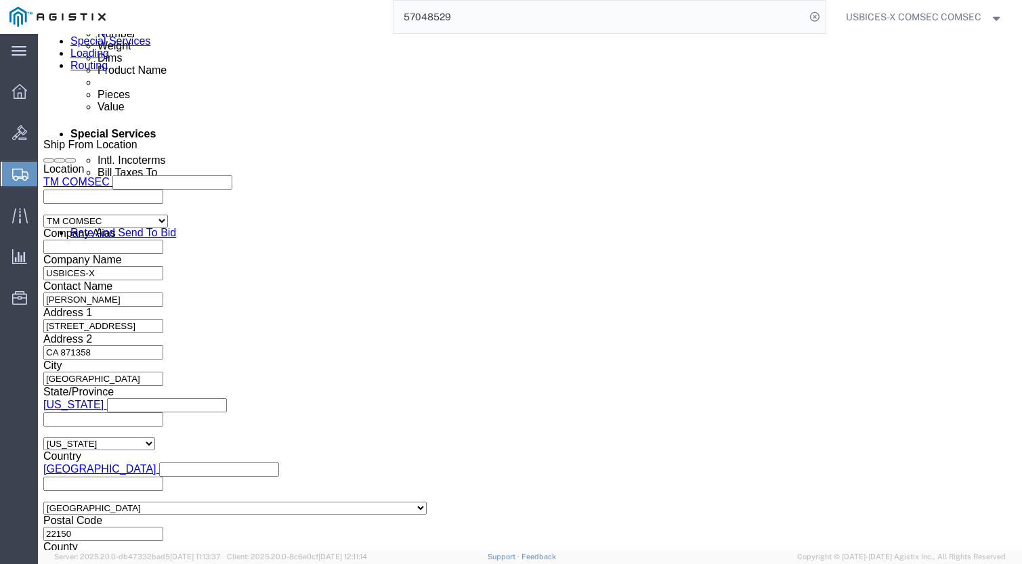
click button "Rate Shipment"
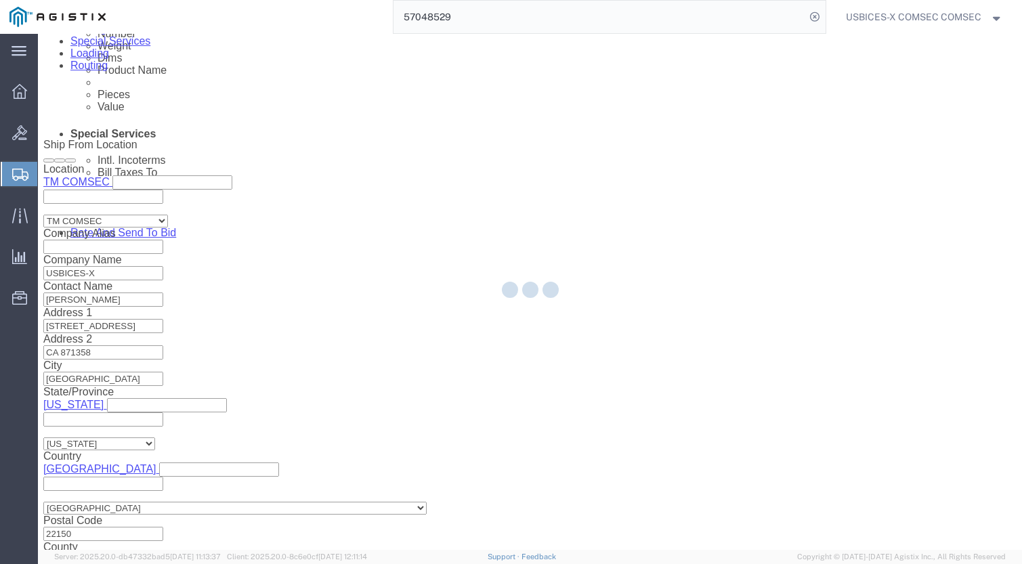
select select "59251"
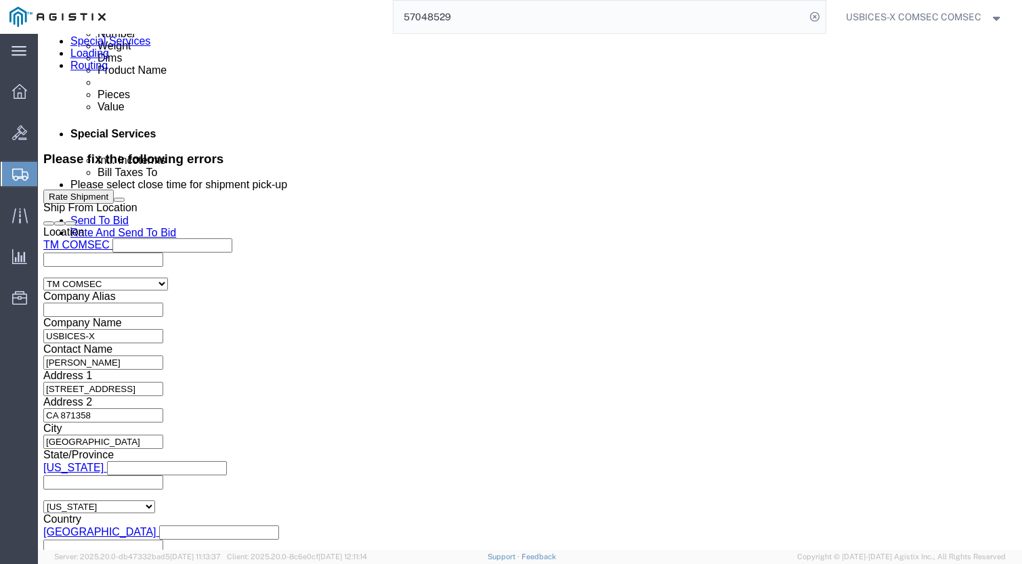
click div "[DATE] 10:00 AM"
drag, startPoint x: 457, startPoint y: 200, endPoint x: 510, endPoint y: 218, distance: 56.3
click div "[DATE] 10:00 AM"
click input "12:00 AM"
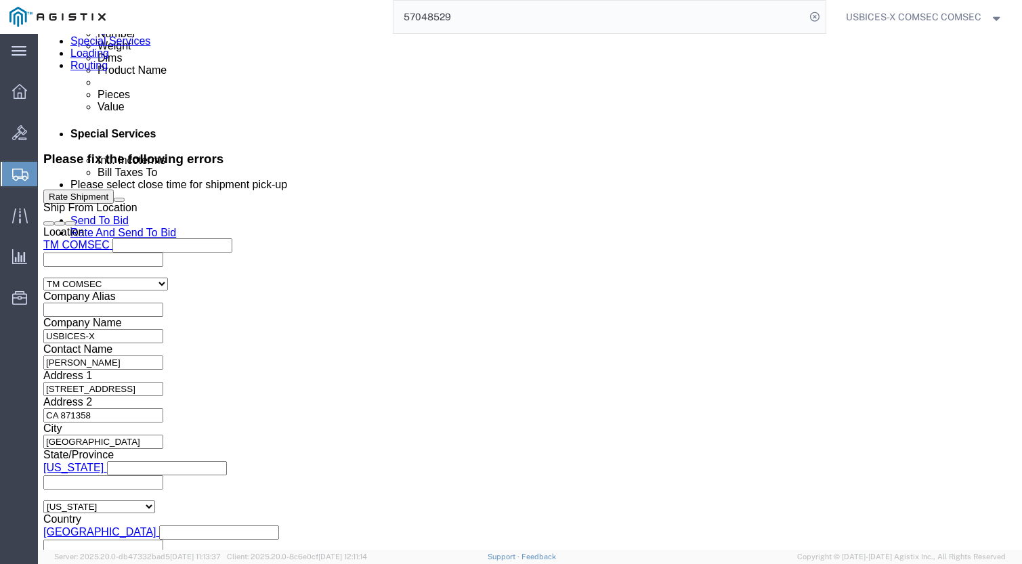
click input "12:00 PM"
type input "2:00 PM"
click button "Apply"
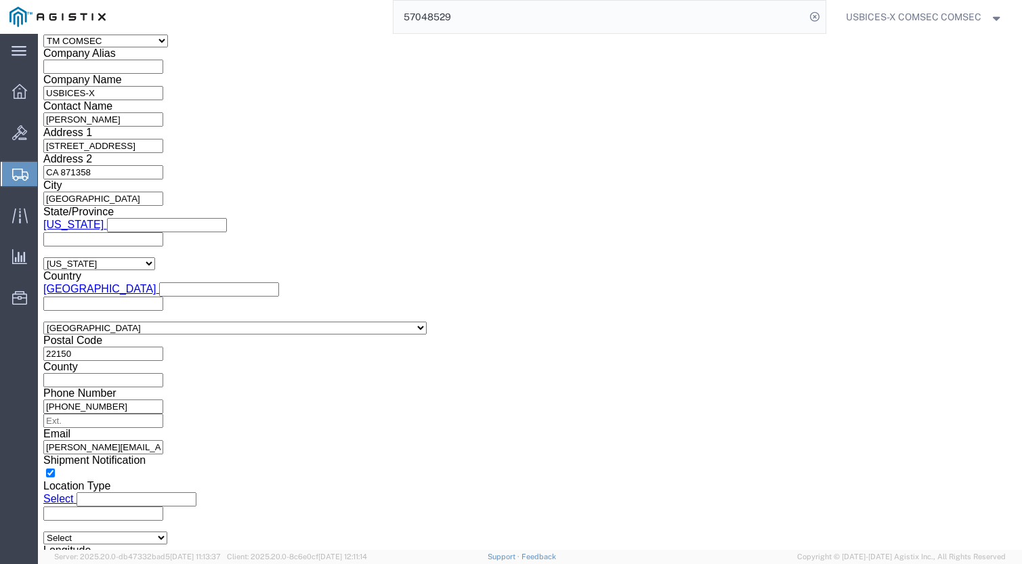
scroll to position [1053, 0]
click button "Continue"
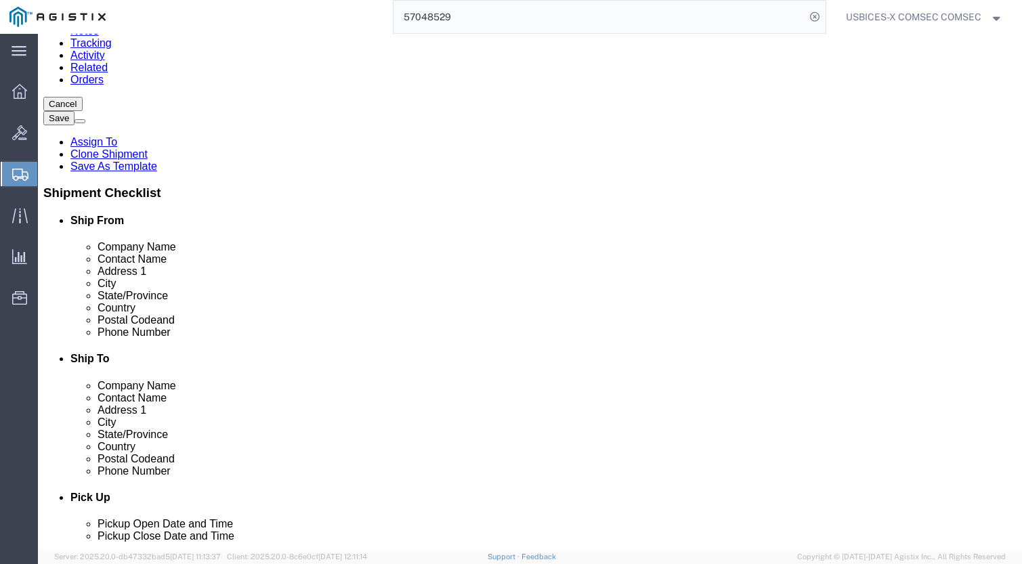
click button "Rate Shipment"
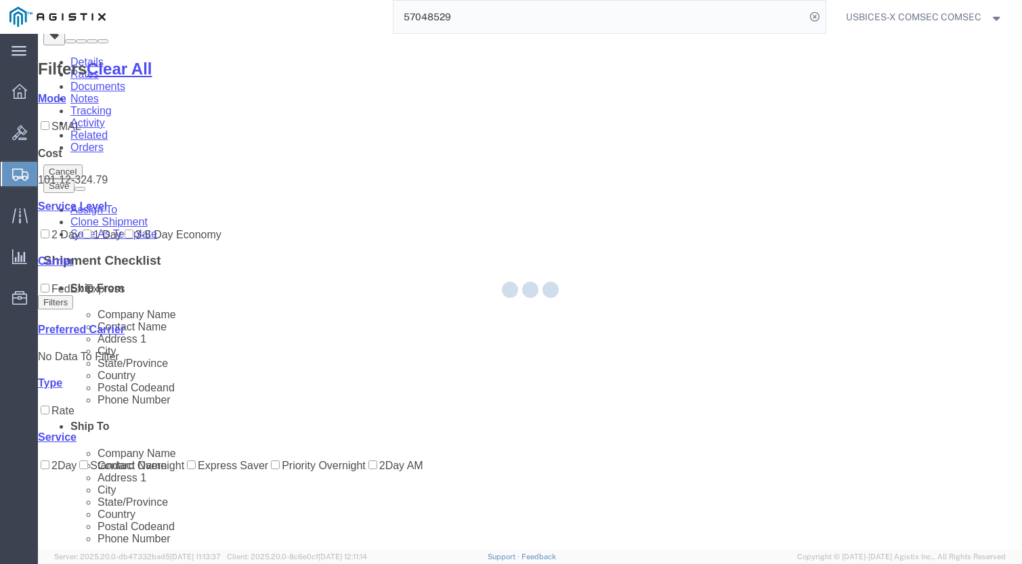
scroll to position [0, 0]
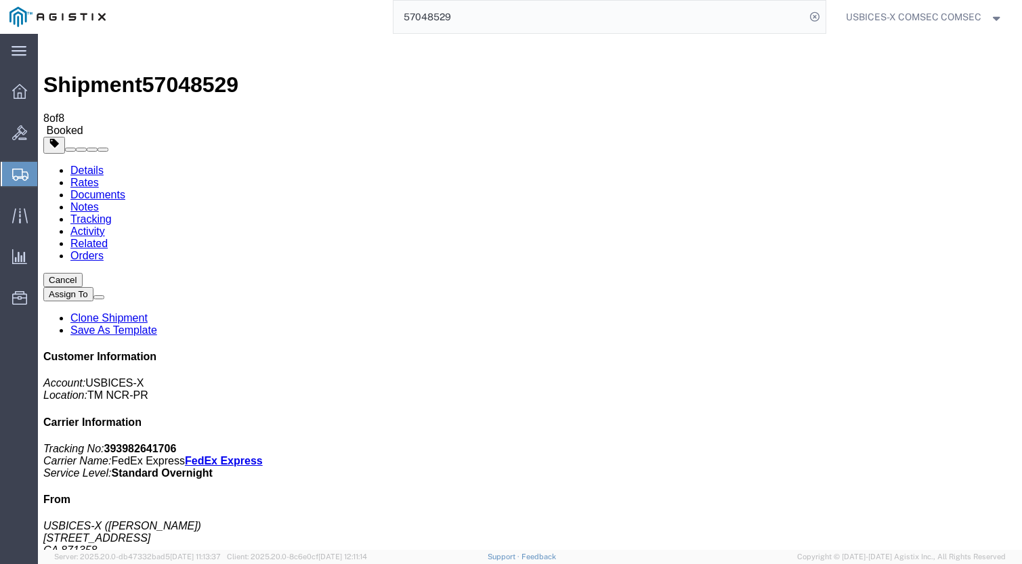
checkbox input "true"
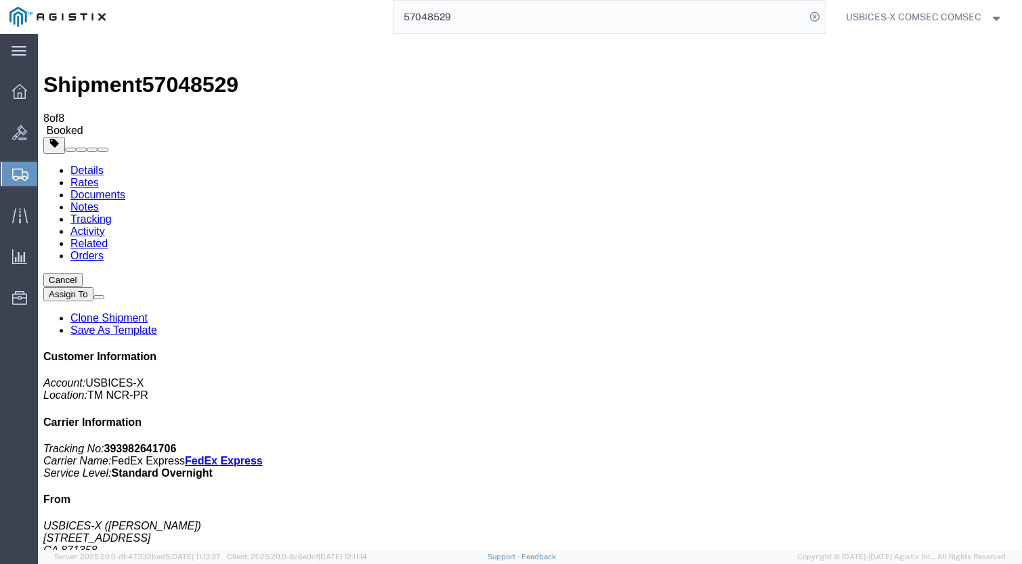
drag, startPoint x: 105, startPoint y: 297, endPoint x: 118, endPoint y: 297, distance: 12.9
drag, startPoint x: 112, startPoint y: 322, endPoint x: 121, endPoint y: 320, distance: 9.0
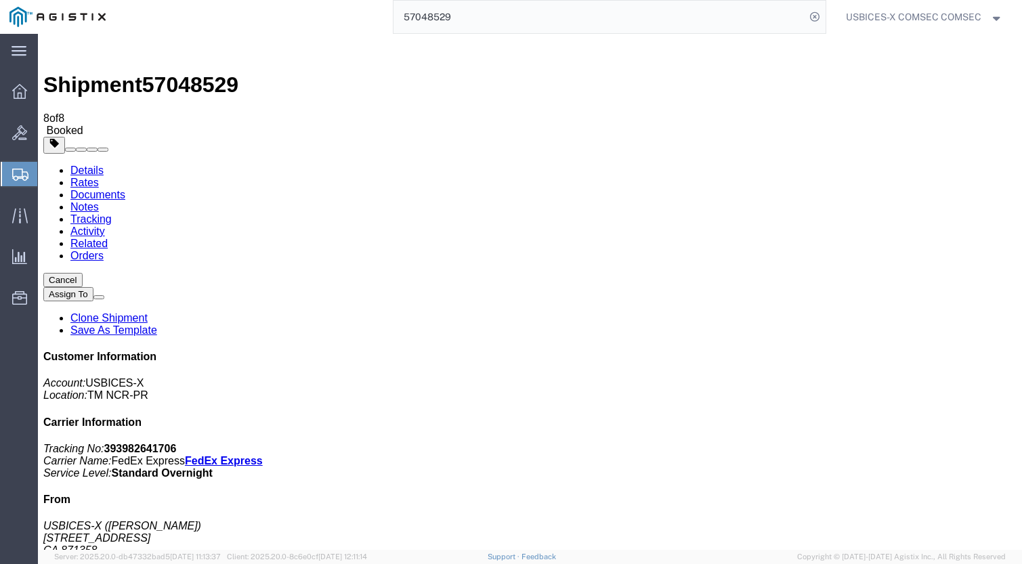
click at [169, 72] on span "57048529" at bounding box center [190, 84] width 96 height 24
copy span "57048529"
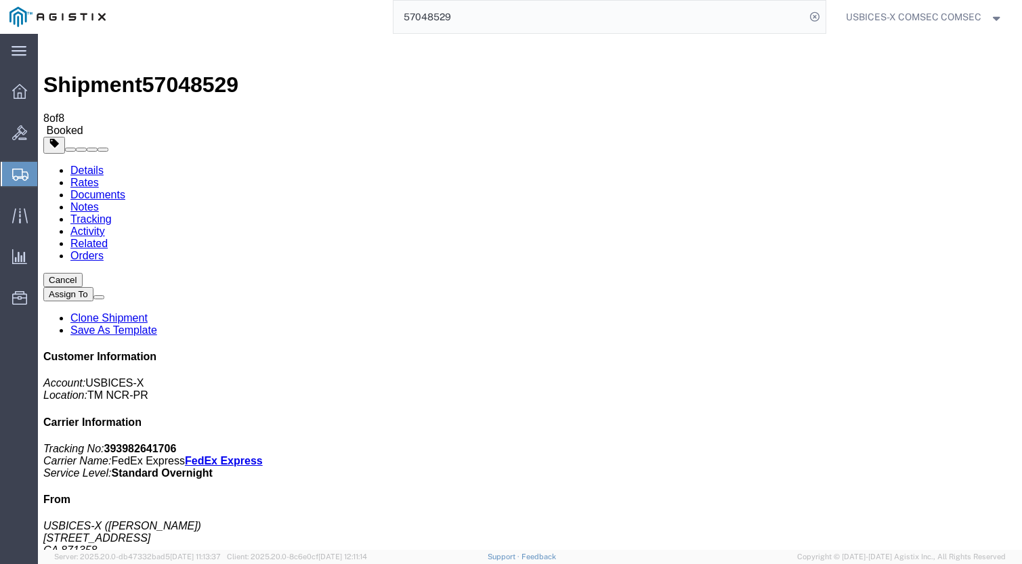
copy td "393982641706"
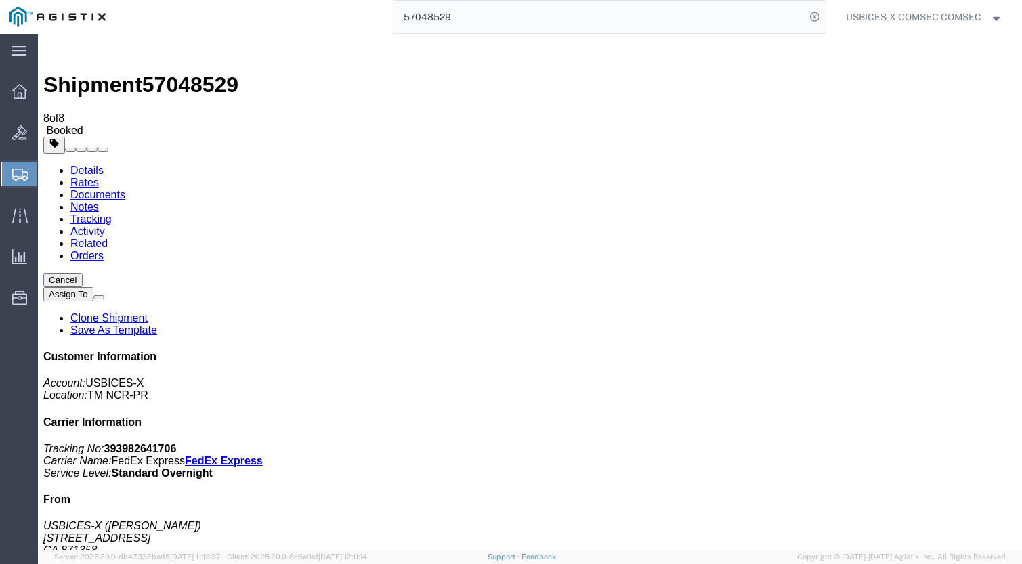
copy td "393982642518"
copy td "393982642139"
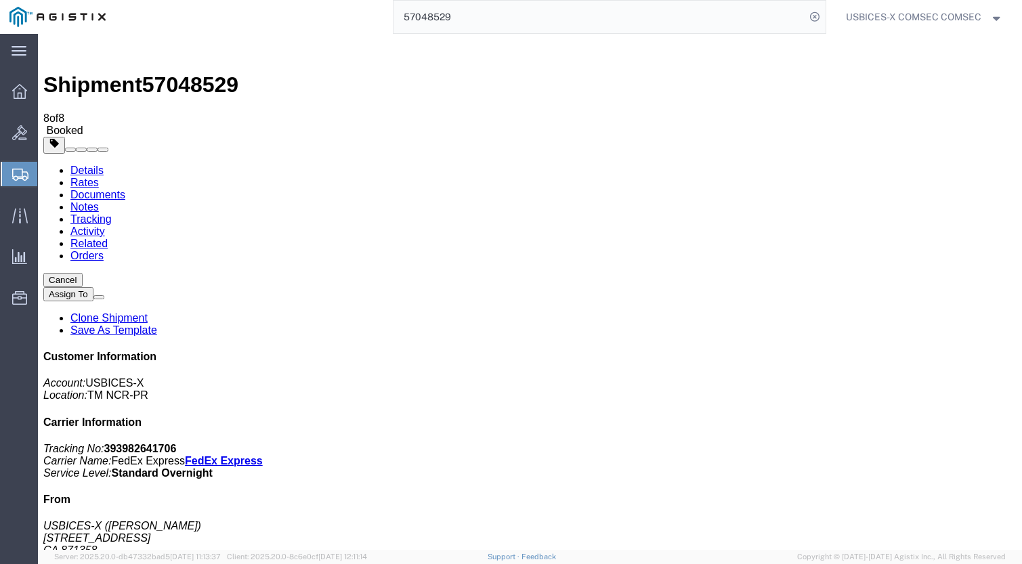
copy td "393982643054"
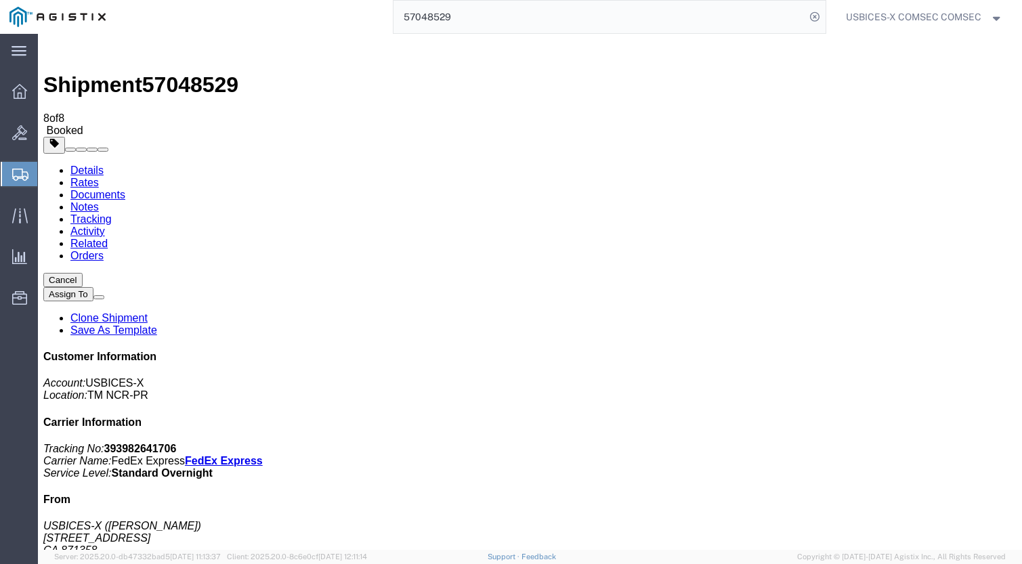
copy td "393982642139"
copy td "393982644131"
